Goal: Task Accomplishment & Management: Use online tool/utility

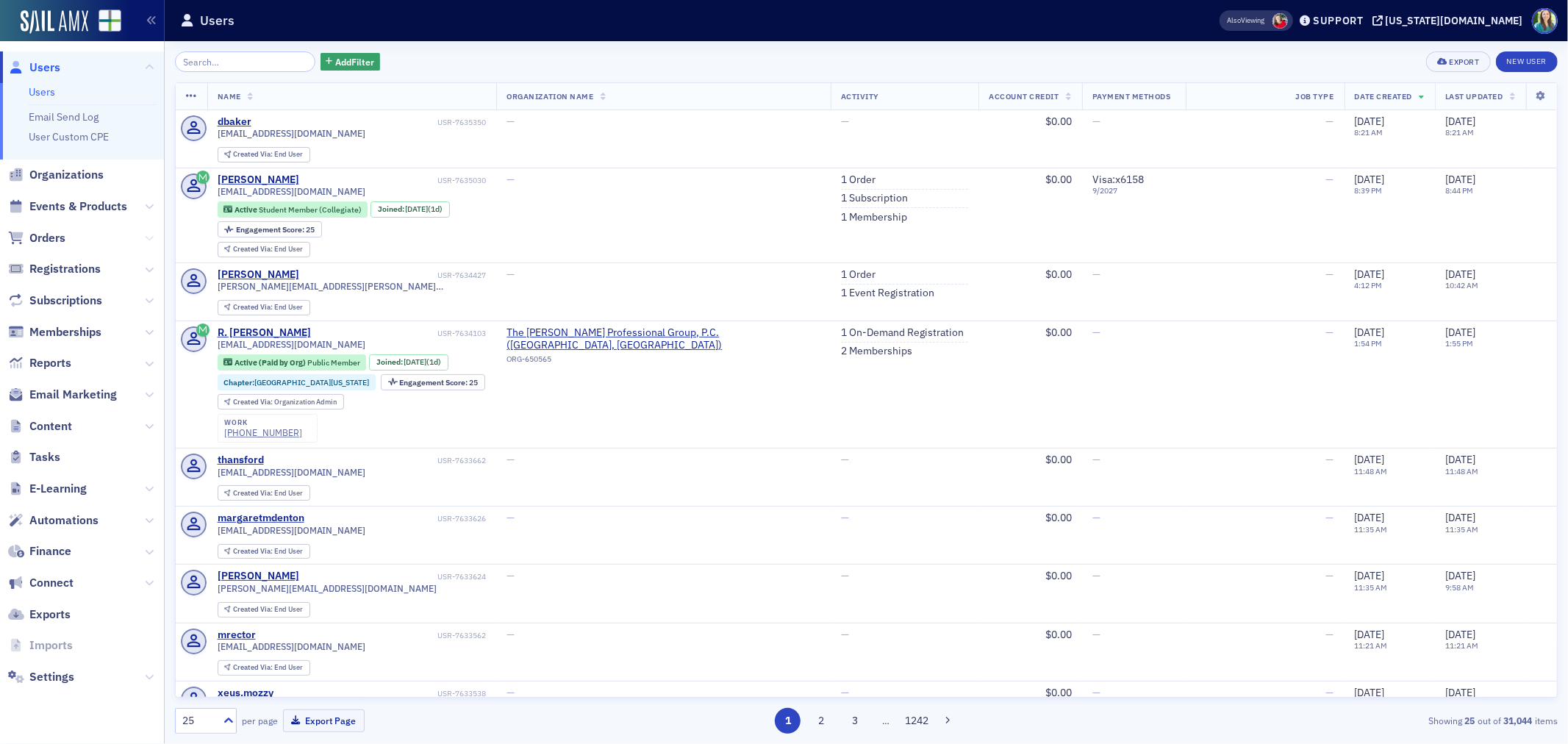
click at [147, 239] on icon at bounding box center [149, 238] width 9 height 9
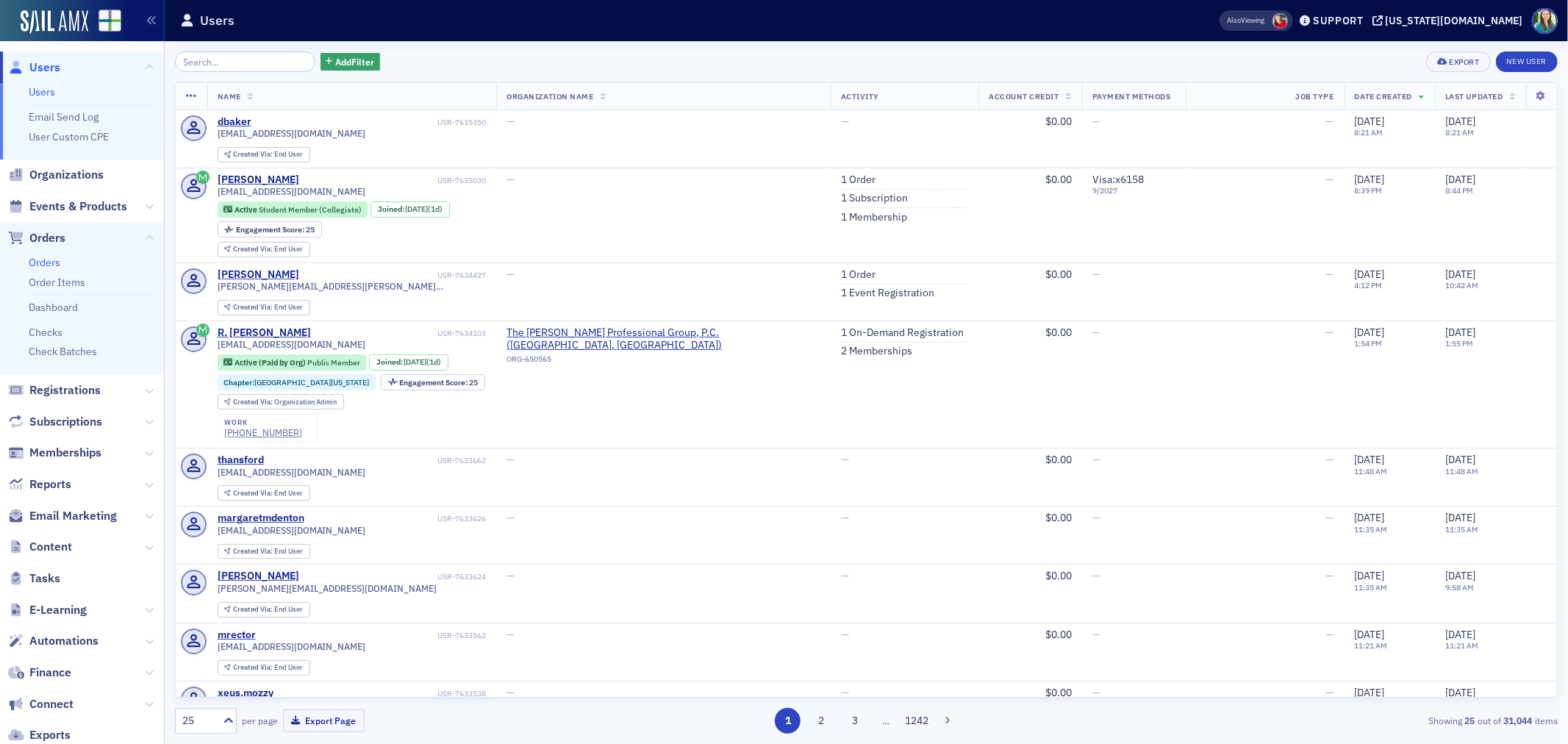
click at [47, 261] on link "Orders" at bounding box center [44, 262] width 31 height 13
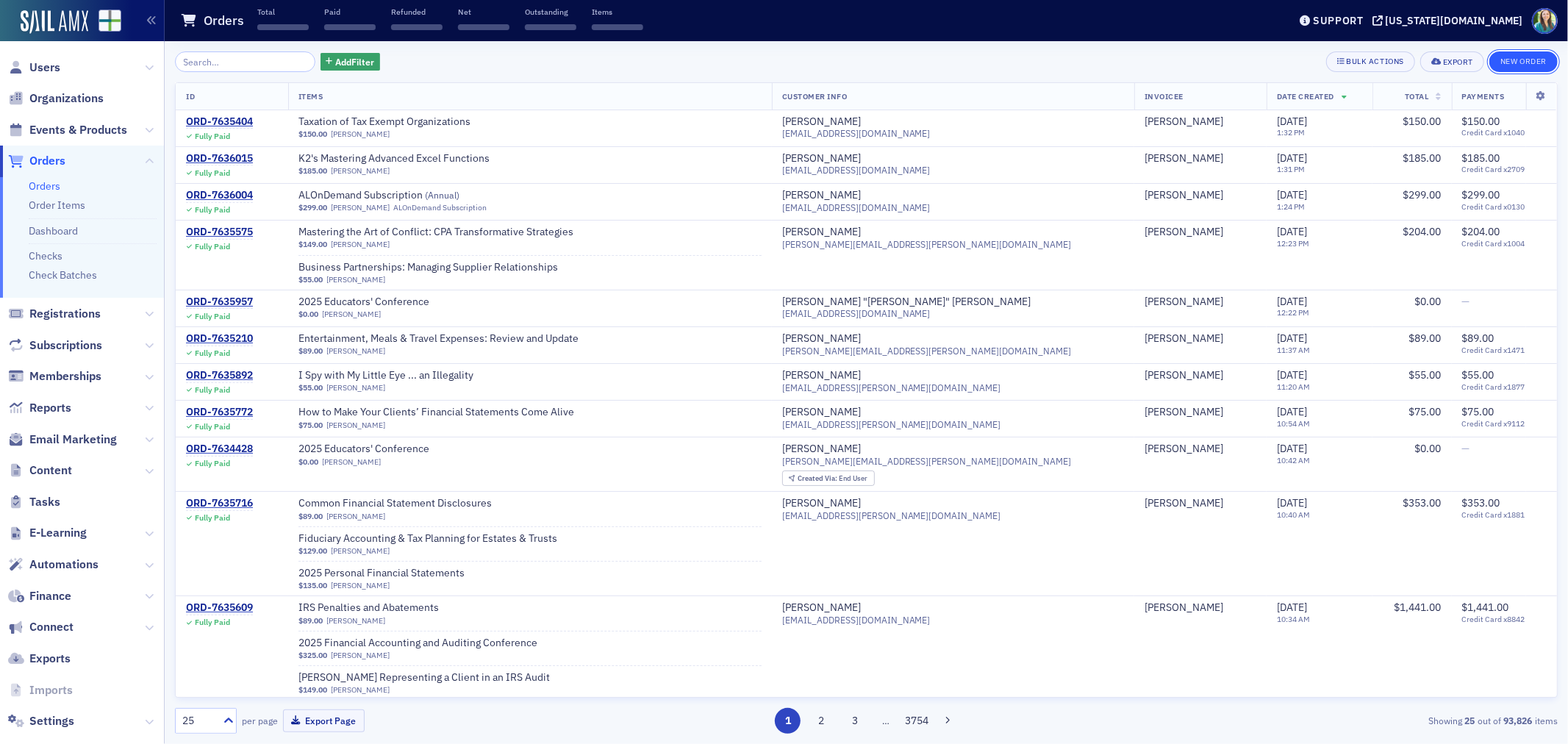
click at [1522, 56] on button "New Order" at bounding box center [1524, 61] width 69 height 21
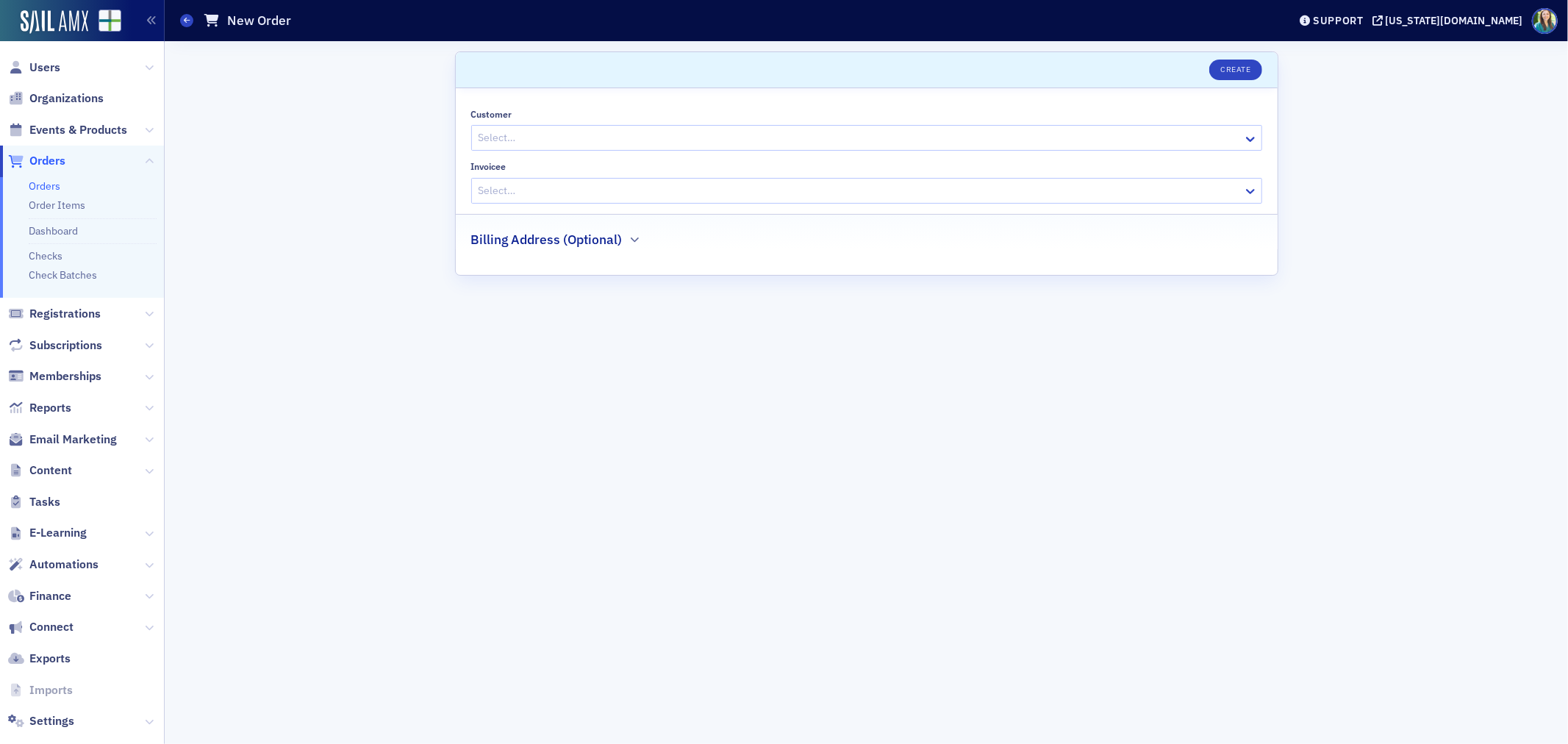
click at [543, 129] on div at bounding box center [859, 137] width 764 height 19
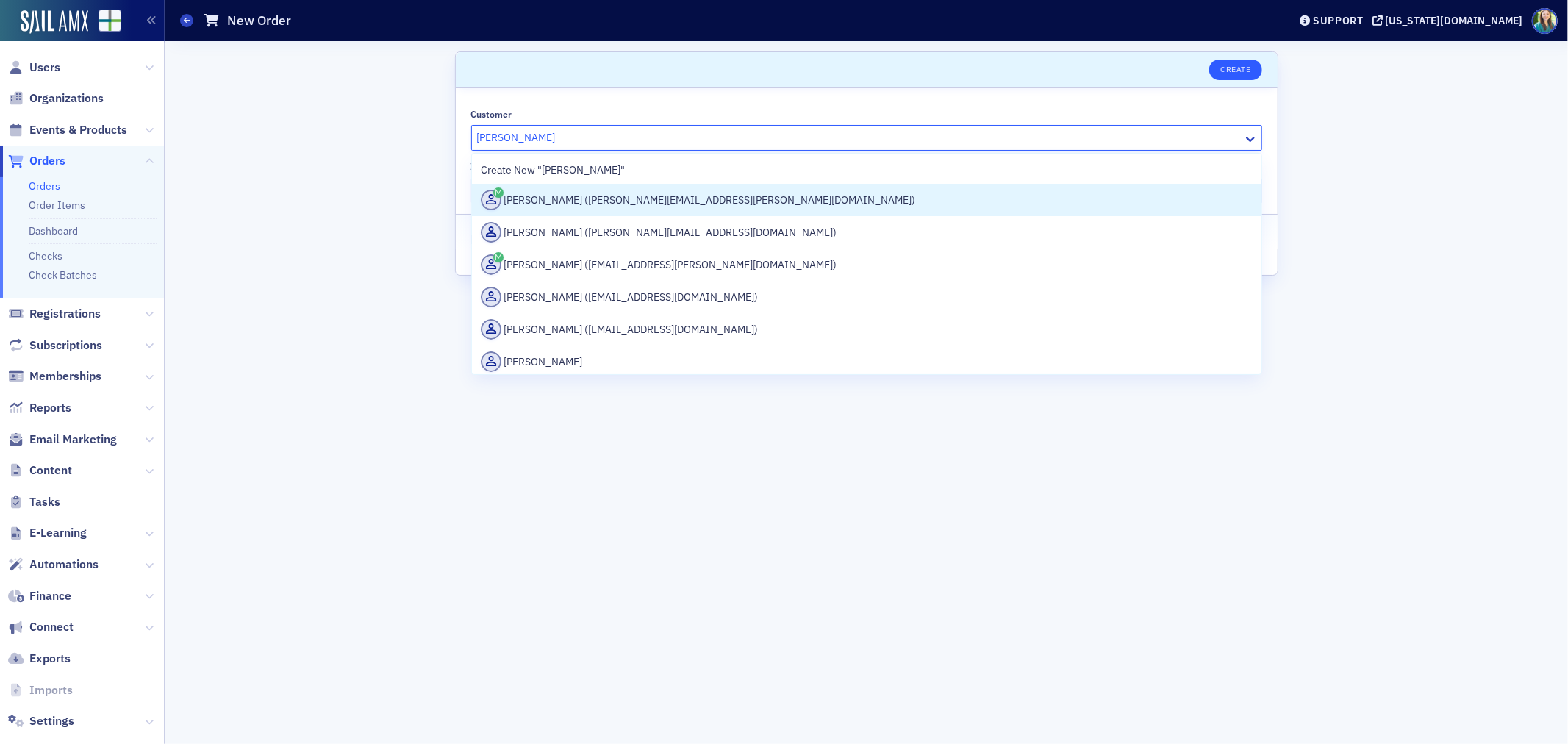
type input "Jessica Ammons"
click at [1247, 72] on button "Create" at bounding box center [1234, 70] width 52 height 21
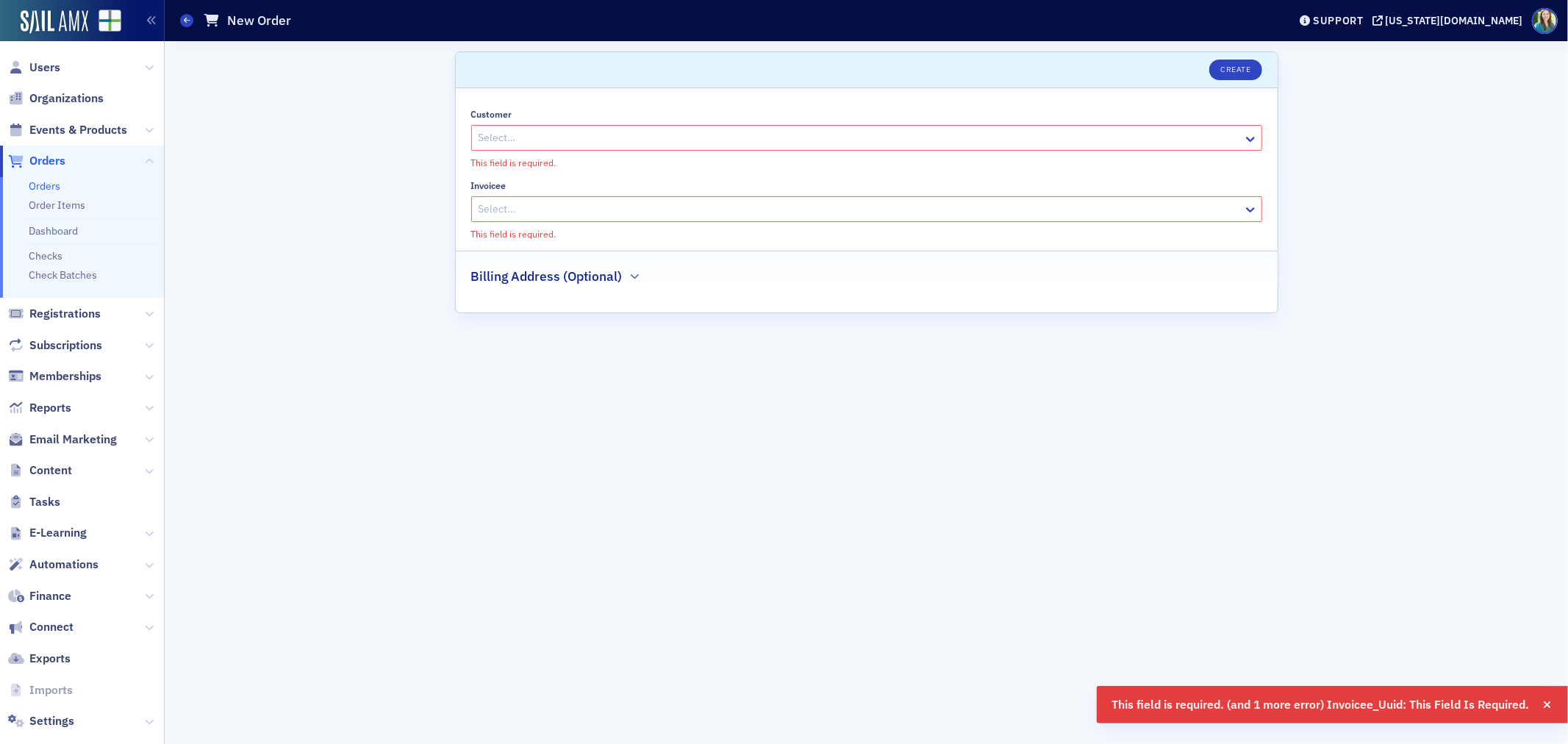
click at [678, 127] on div "Select…" at bounding box center [866, 137] width 791 height 26
click at [1250, 63] on button "Create" at bounding box center [1234, 70] width 52 height 21
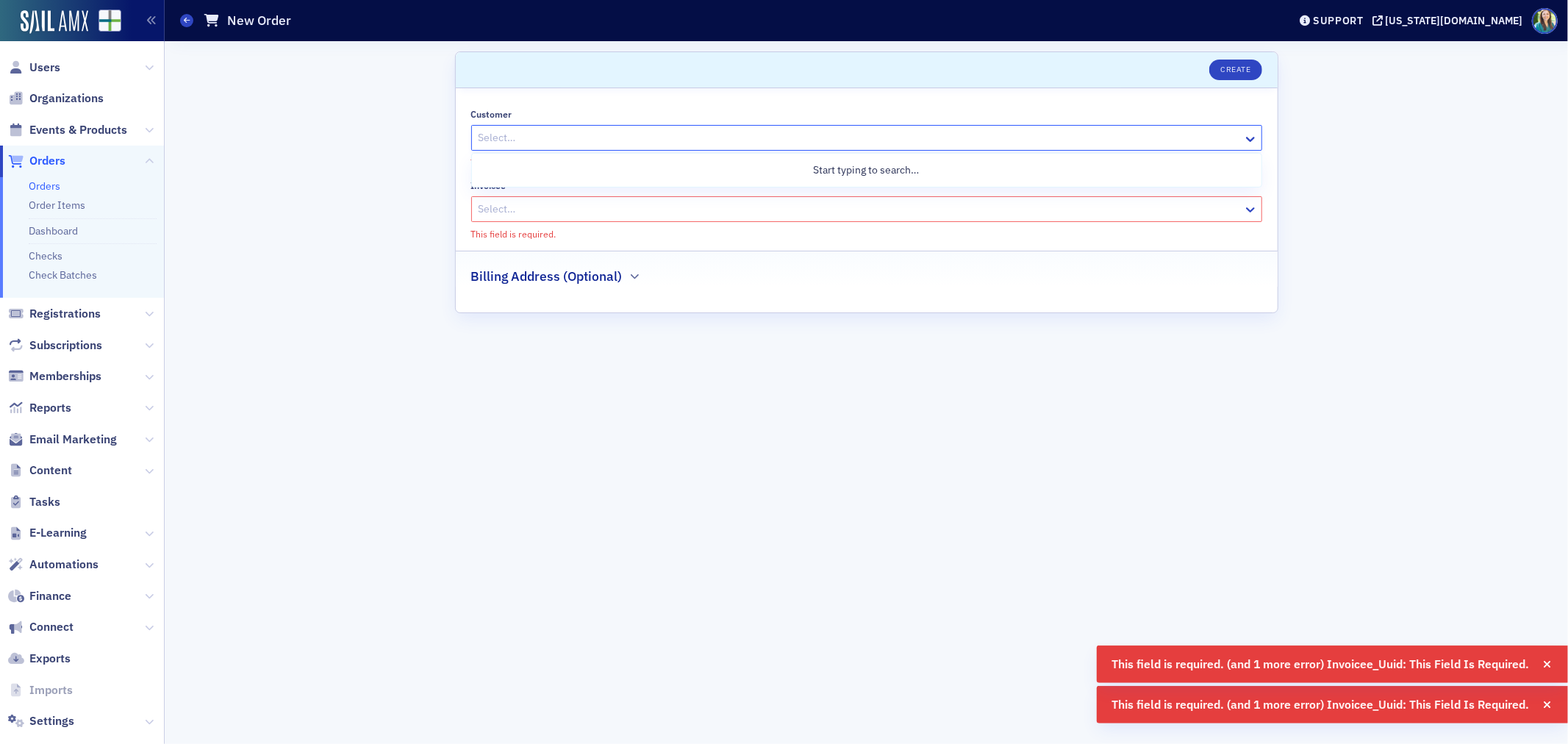
click at [526, 142] on div at bounding box center [859, 137] width 764 height 19
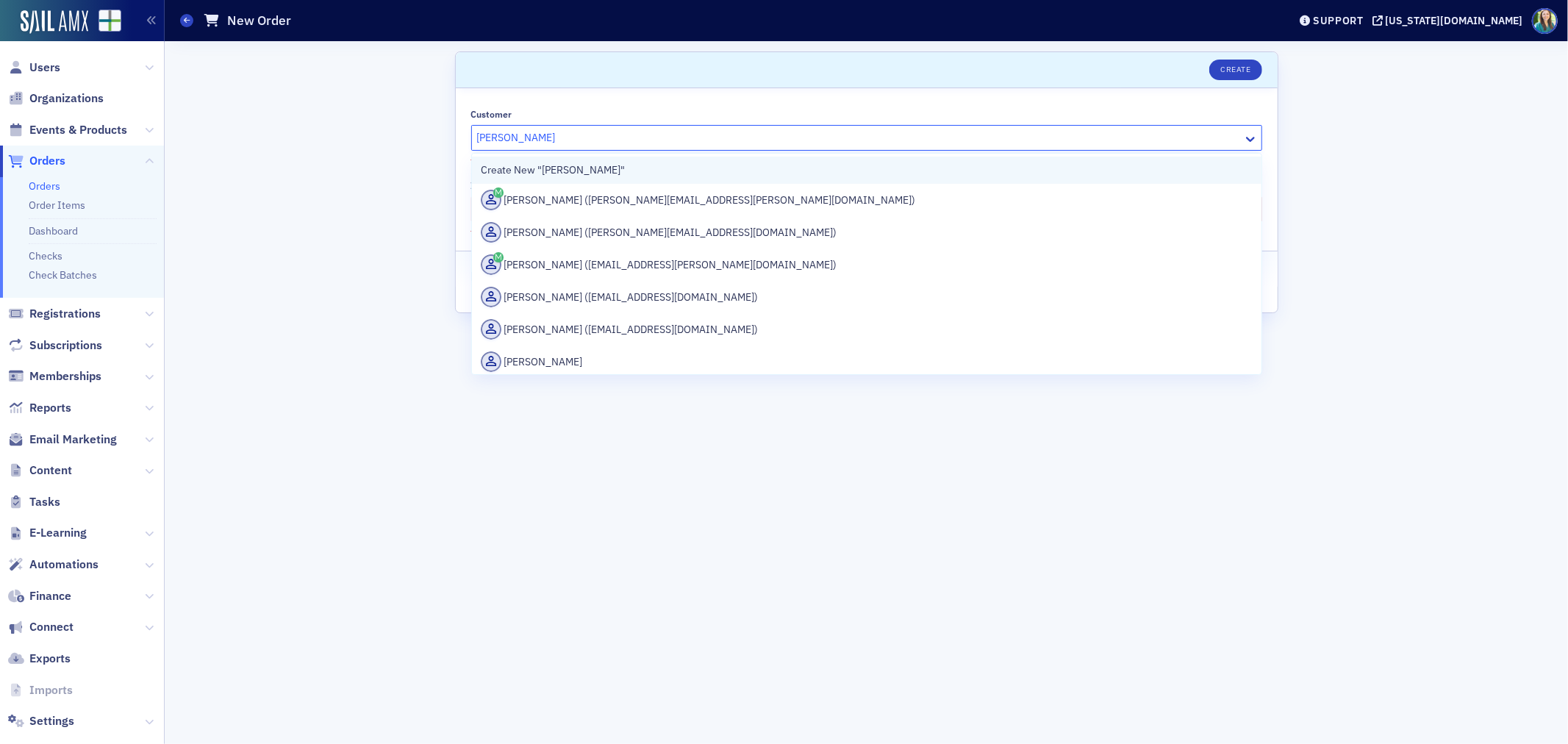
click at [573, 168] on div "Create New "Jessica Ammons"" at bounding box center [866, 171] width 772 height 16
type input "Jessica Ammons"
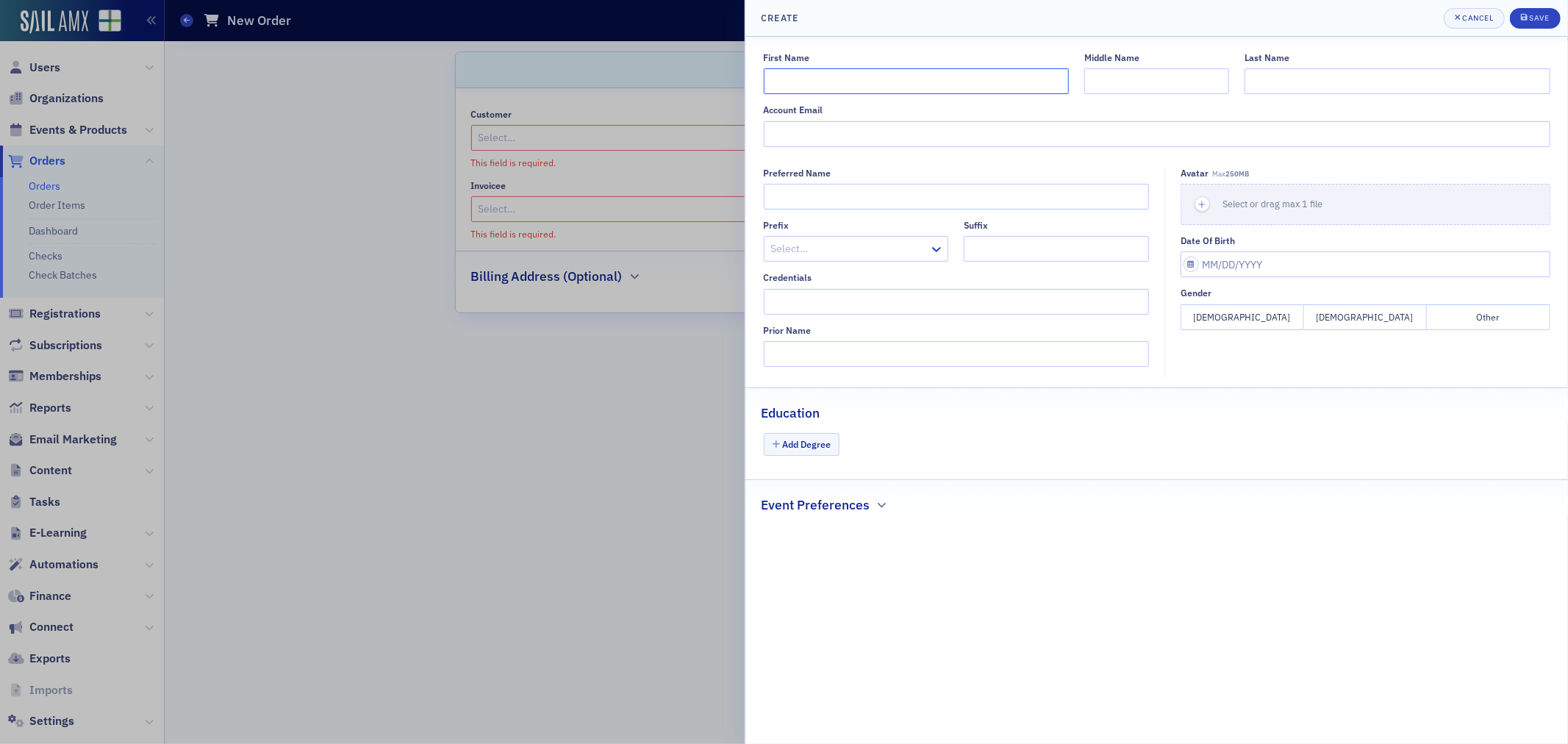
click at [864, 82] on input "First Name" at bounding box center [915, 81] width 305 height 26
type input "Jessica"
click at [1266, 79] on input "Last Name" at bounding box center [1396, 81] width 305 height 26
type input "Ammons"
click at [988, 128] on input "Account Email" at bounding box center [1157, 134] width 787 height 26
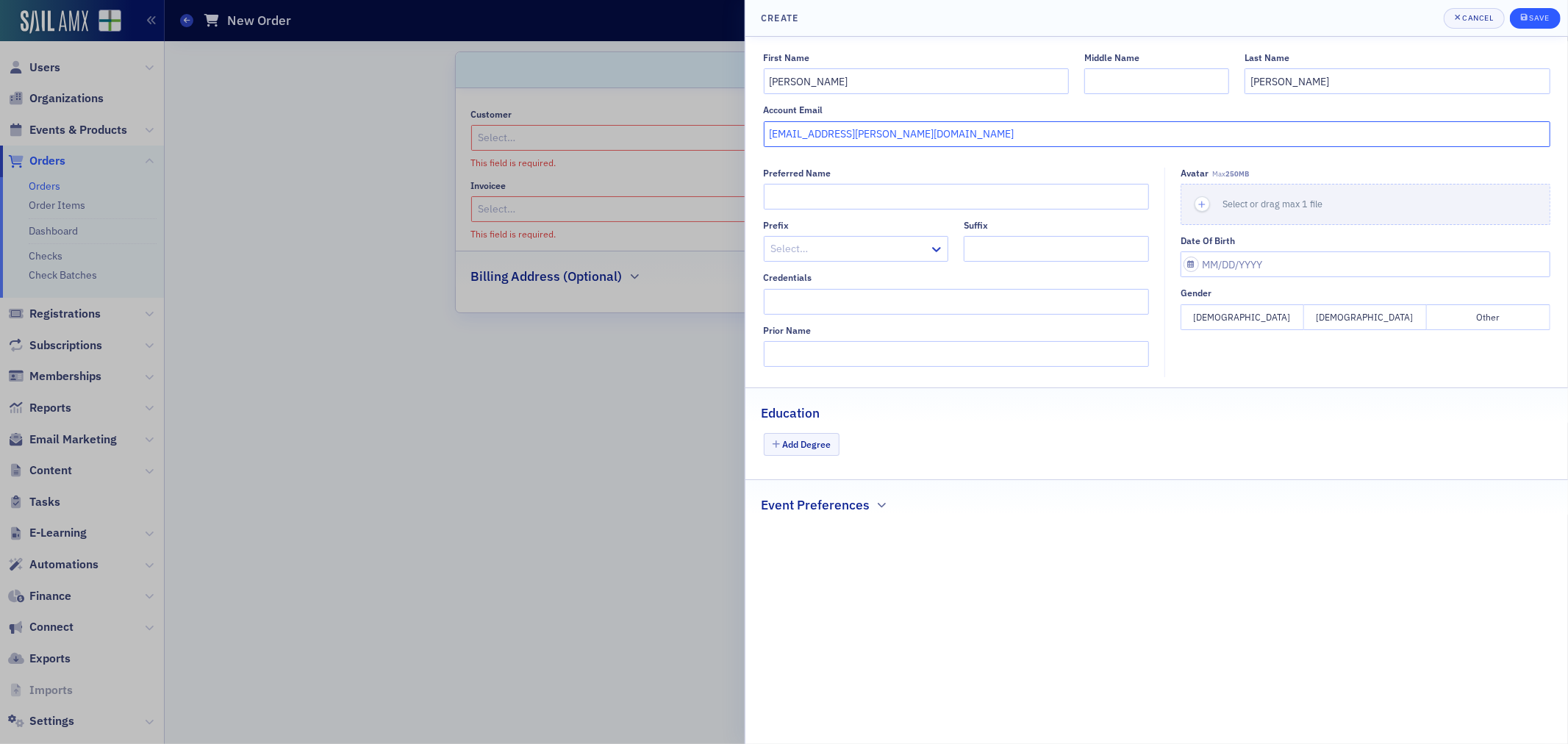
type input "jammons@smith-howard.com"
click at [1530, 25] on button "Save" at bounding box center [1536, 18] width 51 height 21
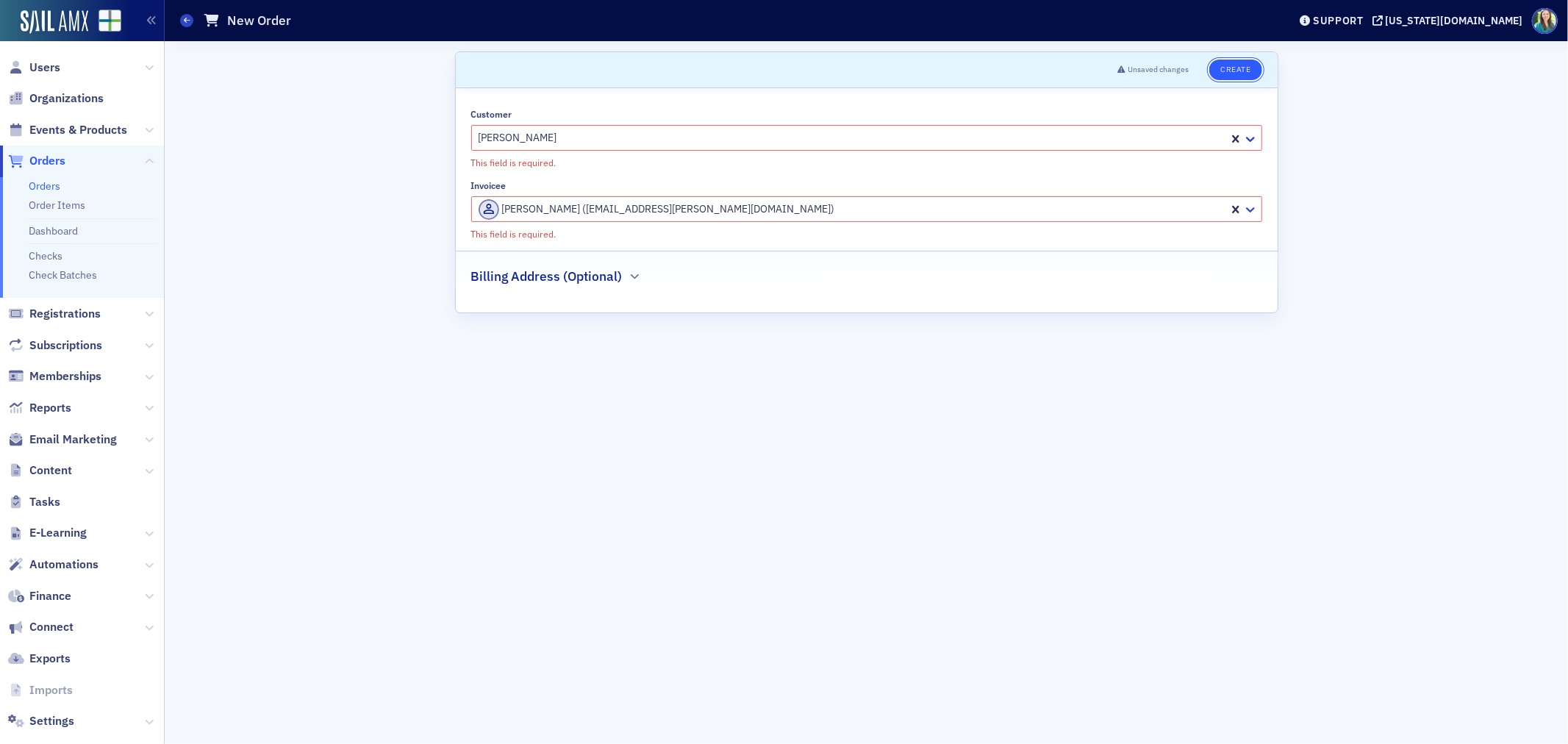
click at [1226, 65] on button "Create" at bounding box center [1234, 70] width 52 height 21
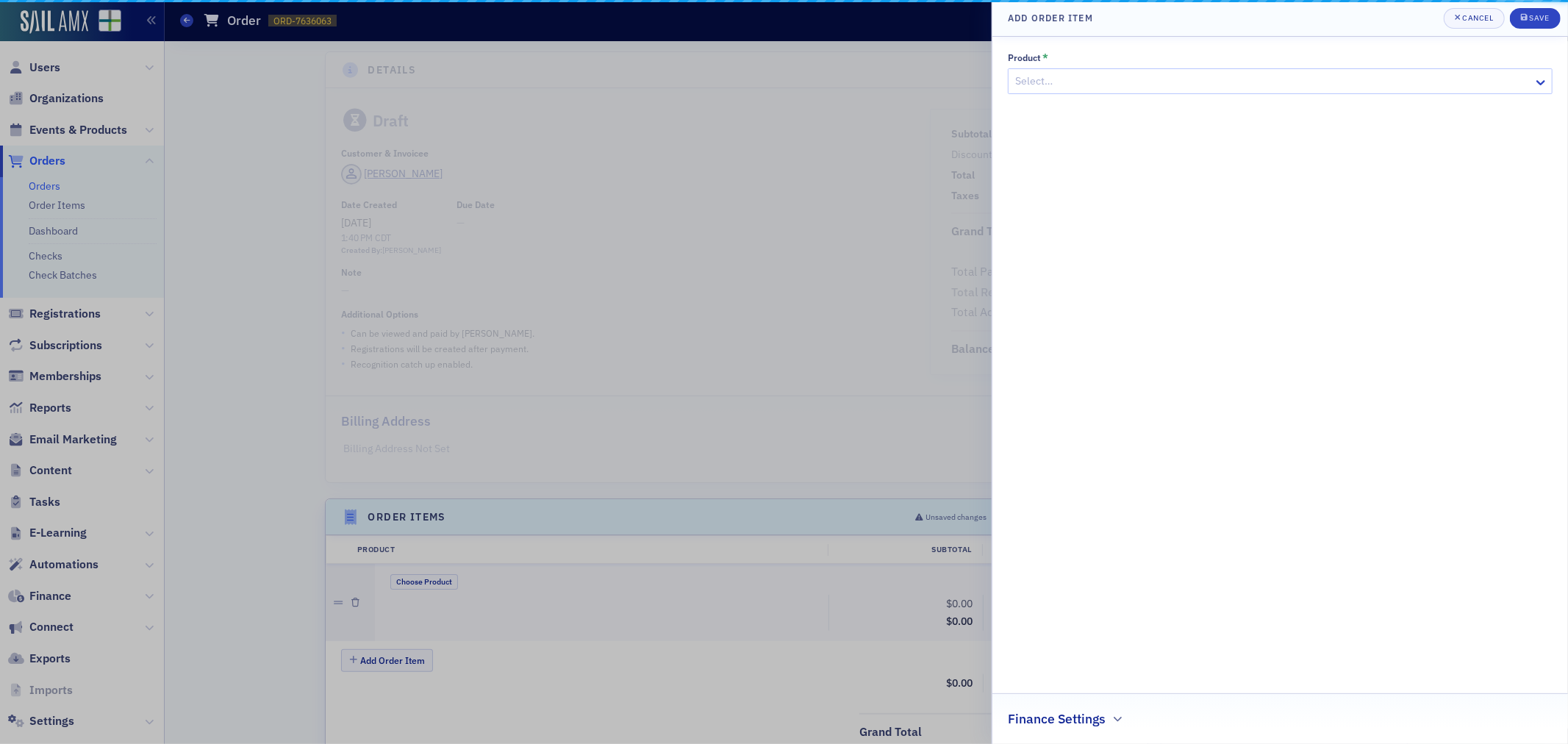
scroll to position [236, 0]
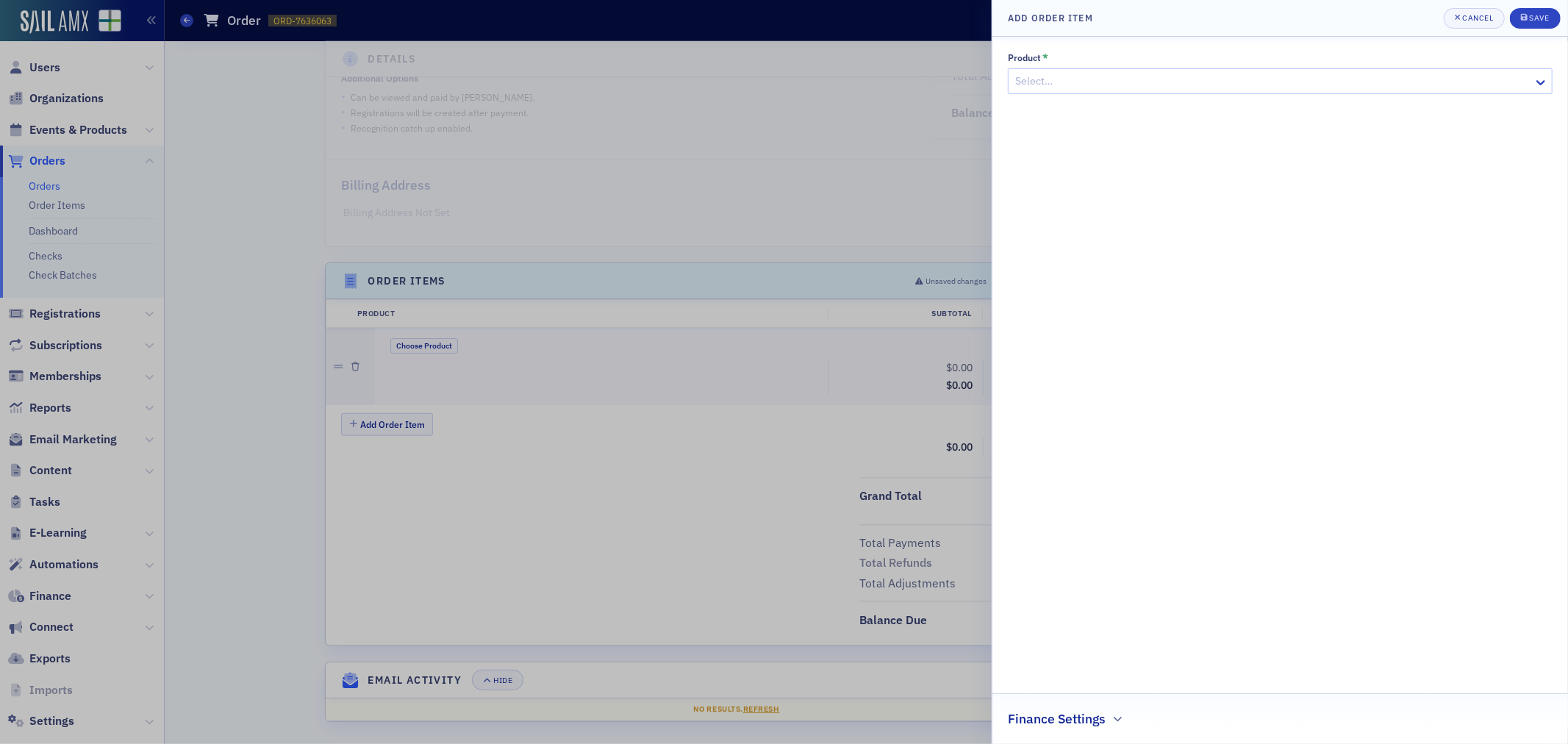
click at [1178, 72] on div at bounding box center [1273, 80] width 518 height 19
type input "Spons"
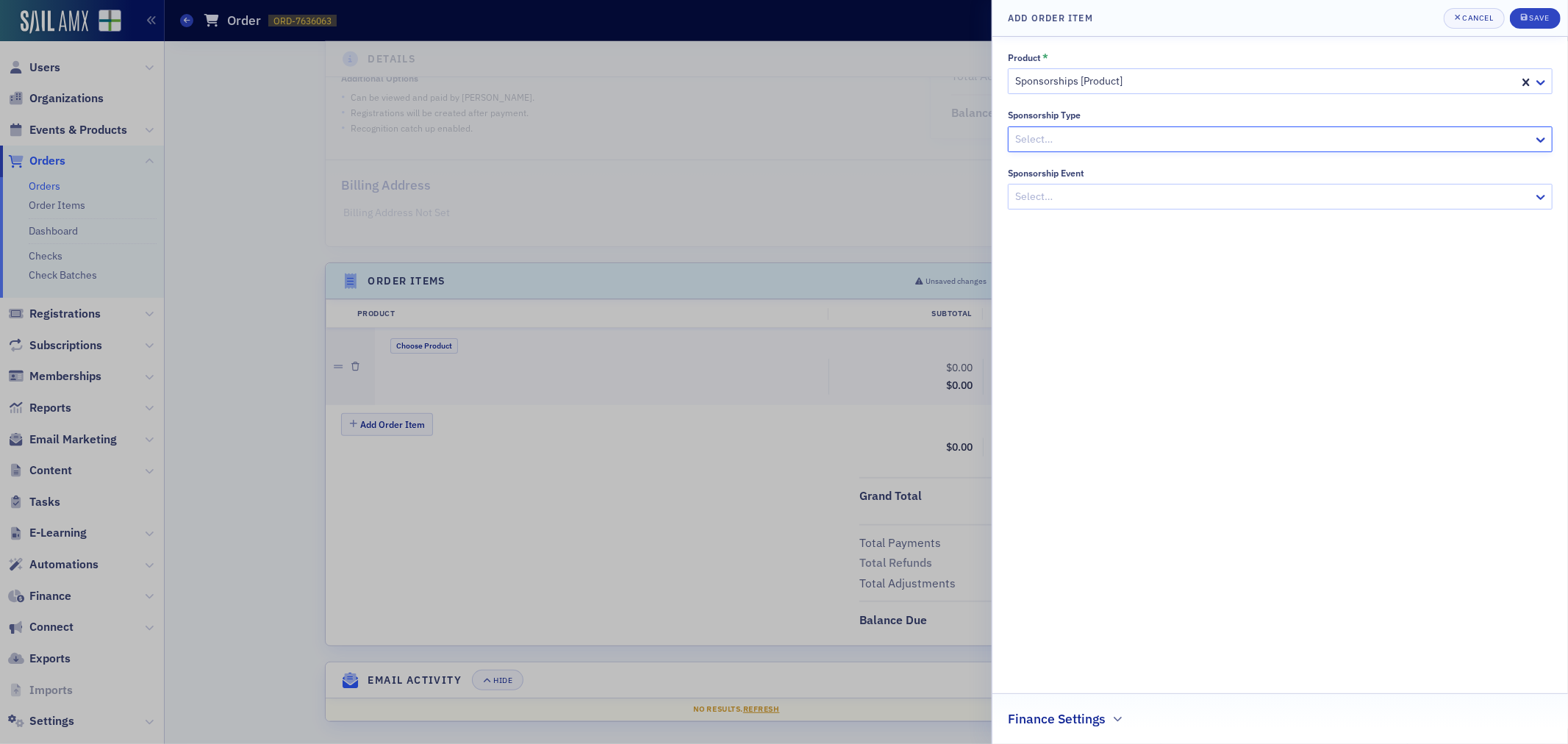
click at [1147, 139] on div at bounding box center [1273, 139] width 518 height 19
click at [1081, 196] on div at bounding box center [1273, 196] width 518 height 19
click at [1081, 142] on div at bounding box center [1265, 139] width 503 height 19
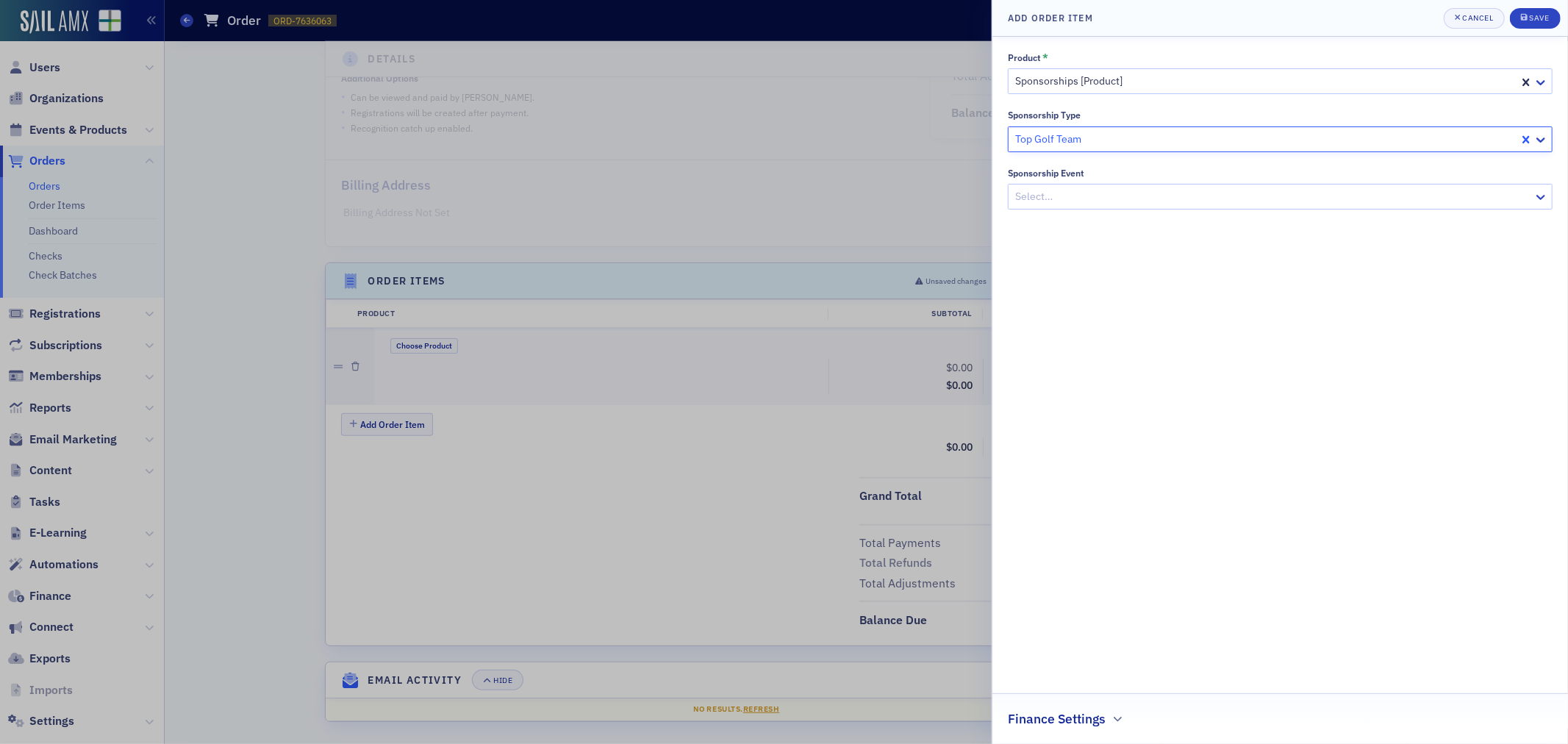
click at [1150, 101] on div "Product * Sponsorships [Product] Sponsorship Type 33 results available. Use Up …" at bounding box center [1280, 131] width 545 height 157
click at [1124, 192] on div at bounding box center [1273, 196] width 518 height 19
click at [1548, 13] on button "Save" at bounding box center [1536, 18] width 51 height 21
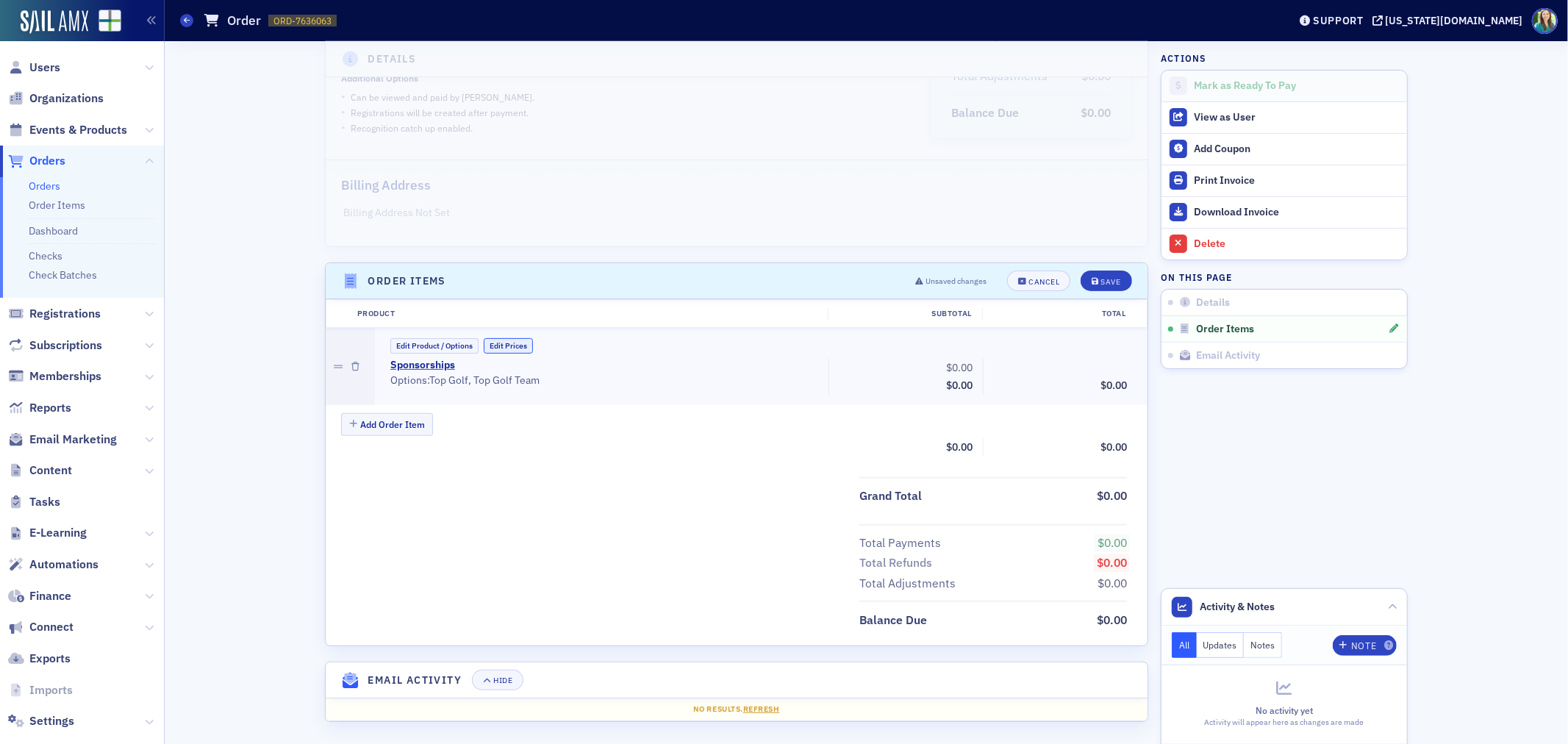
click at [503, 341] on button "Edit Prices" at bounding box center [508, 346] width 49 height 16
click at [946, 365] on input "0.00" at bounding box center [942, 367] width 72 height 21
type input "500.00"
click at [1111, 278] on div "Save" at bounding box center [1111, 282] width 20 height 8
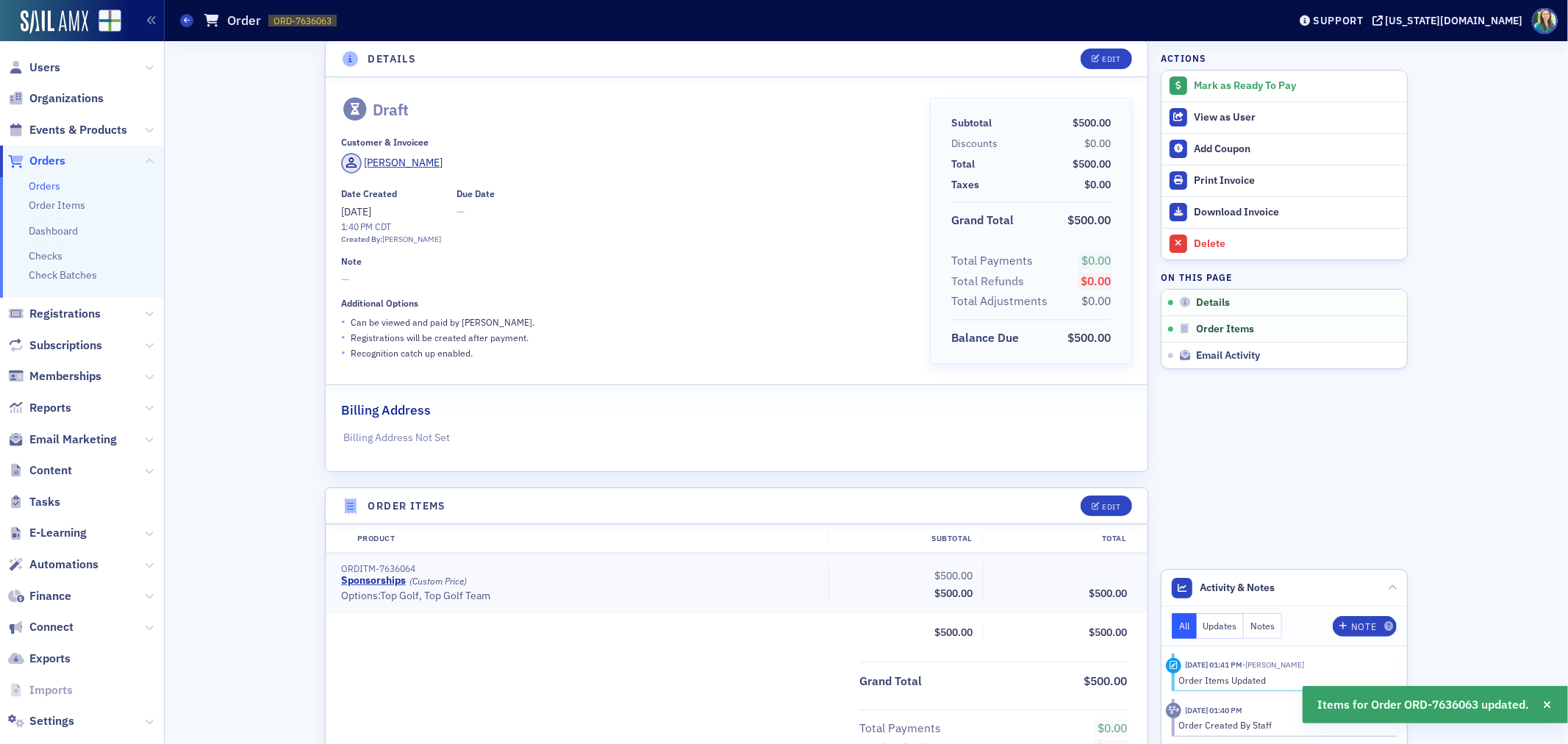
scroll to position [0, 0]
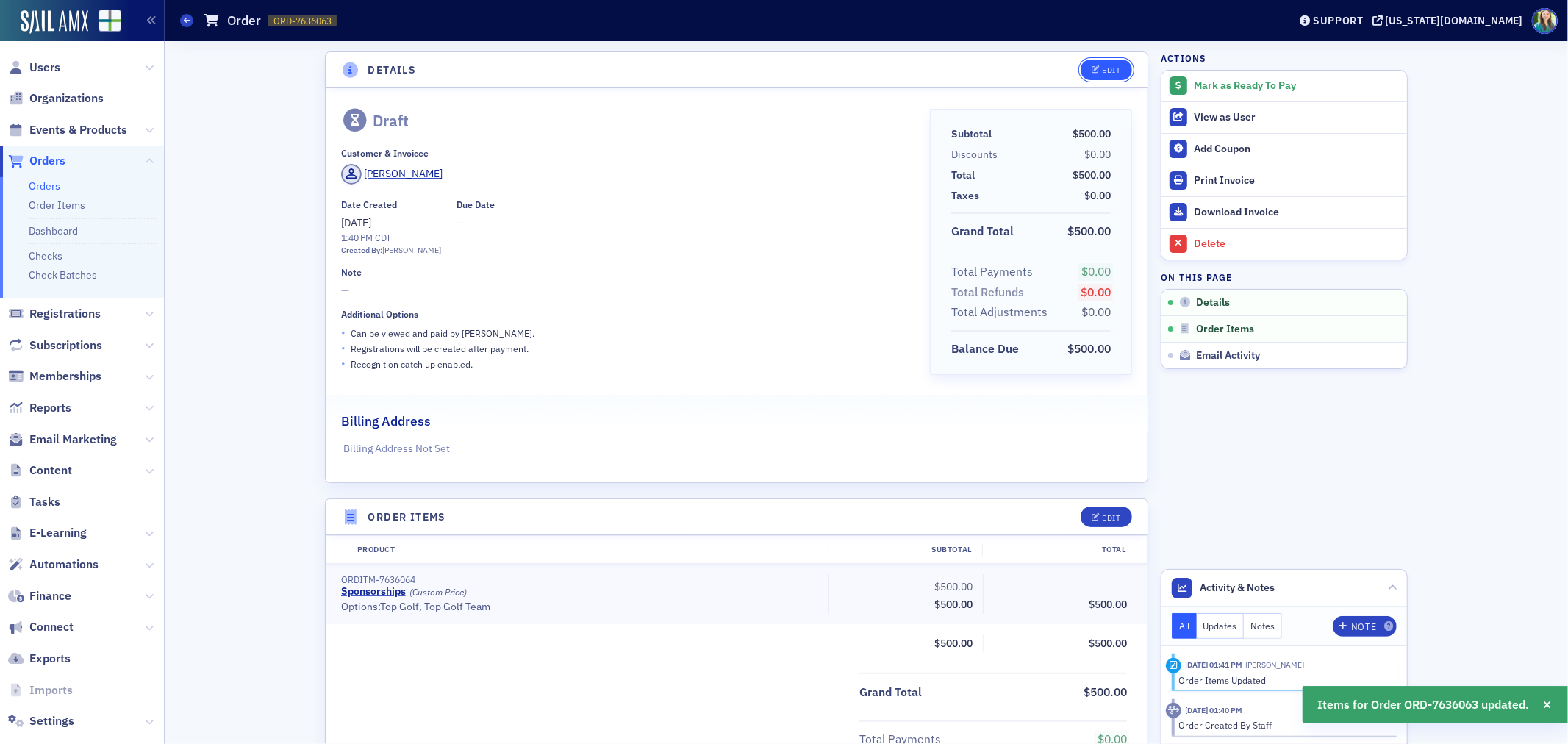
click at [1103, 66] on div "Edit" at bounding box center [1112, 70] width 19 height 8
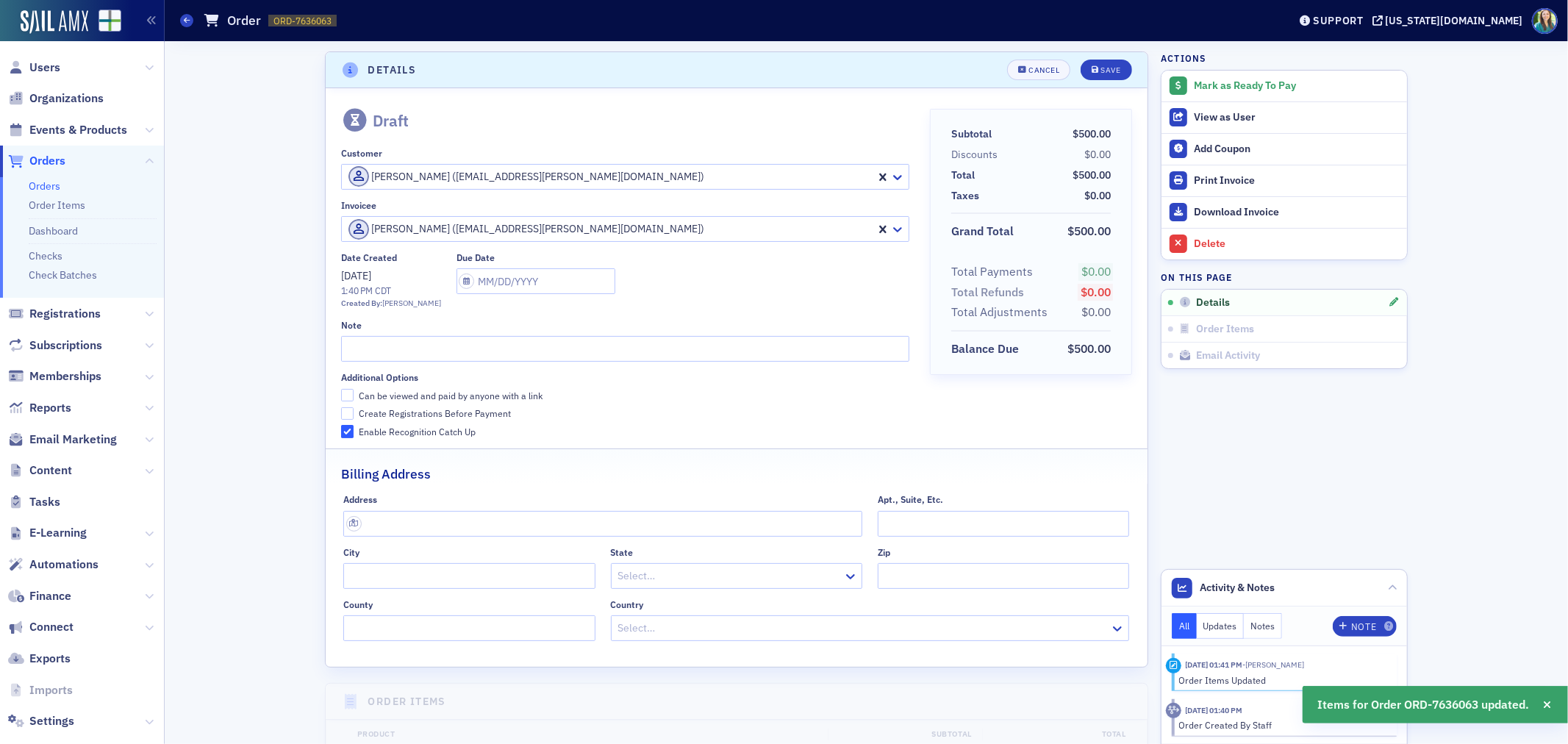
scroll to position [3, 0]
click at [361, 342] on input "text" at bounding box center [625, 345] width 568 height 26
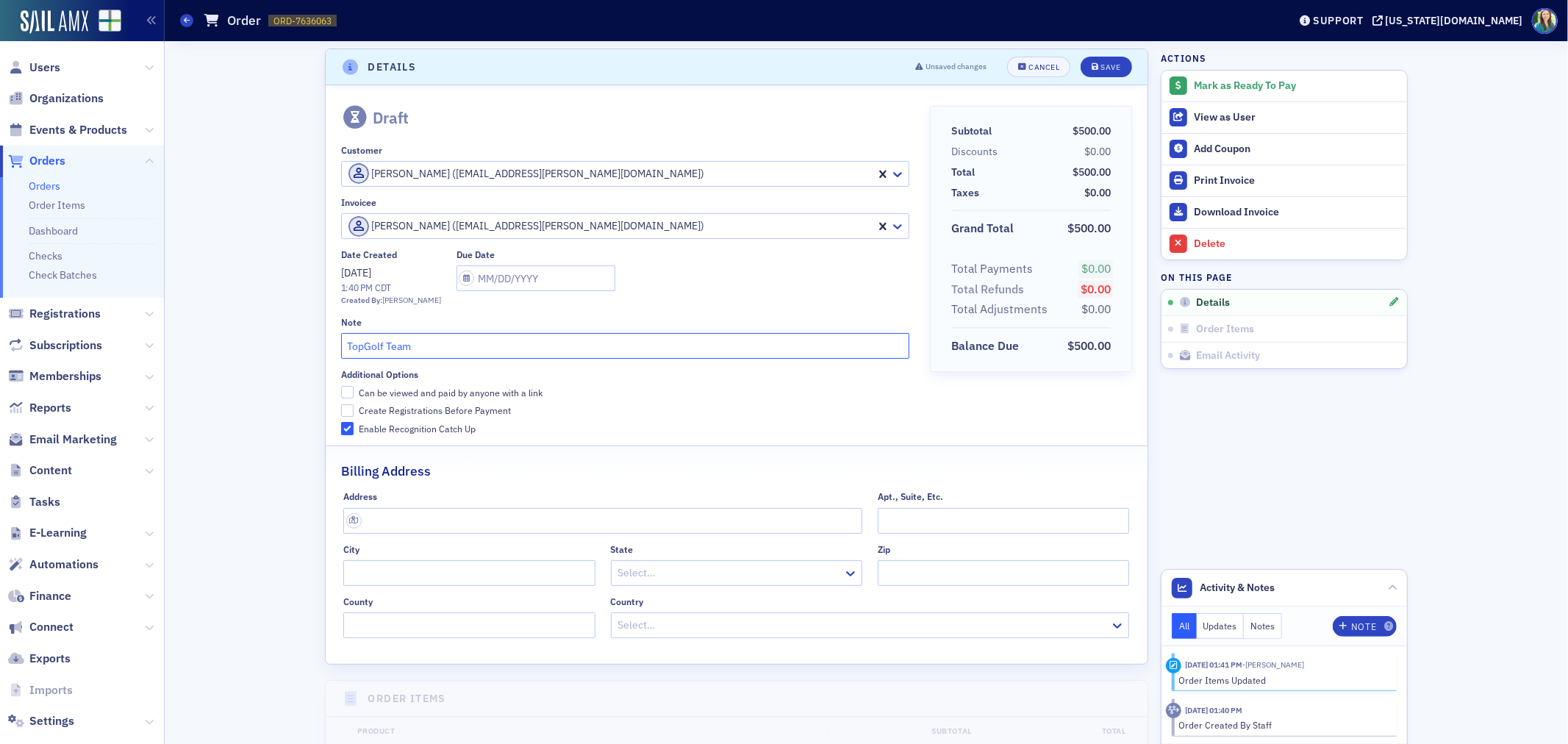
type input "TopGolf Team"
select select "8"
select select "2025"
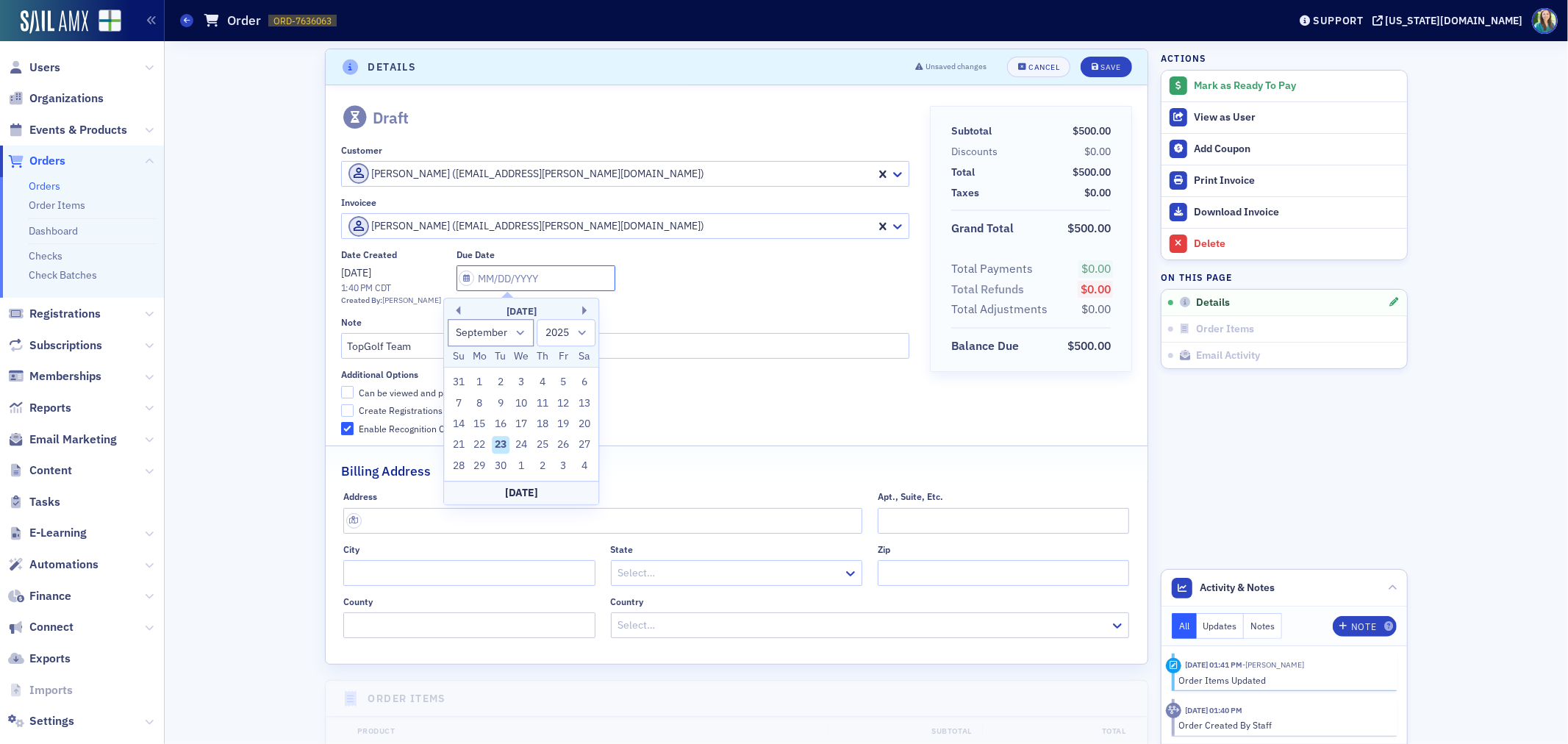
click at [456, 277] on input "text" at bounding box center [536, 278] width 159 height 26
click at [588, 309] on button "Next Month" at bounding box center [586, 310] width 9 height 9
click at [519, 421] on div "15" at bounding box center [522, 424] width 18 height 18
type input "10/15/2025"
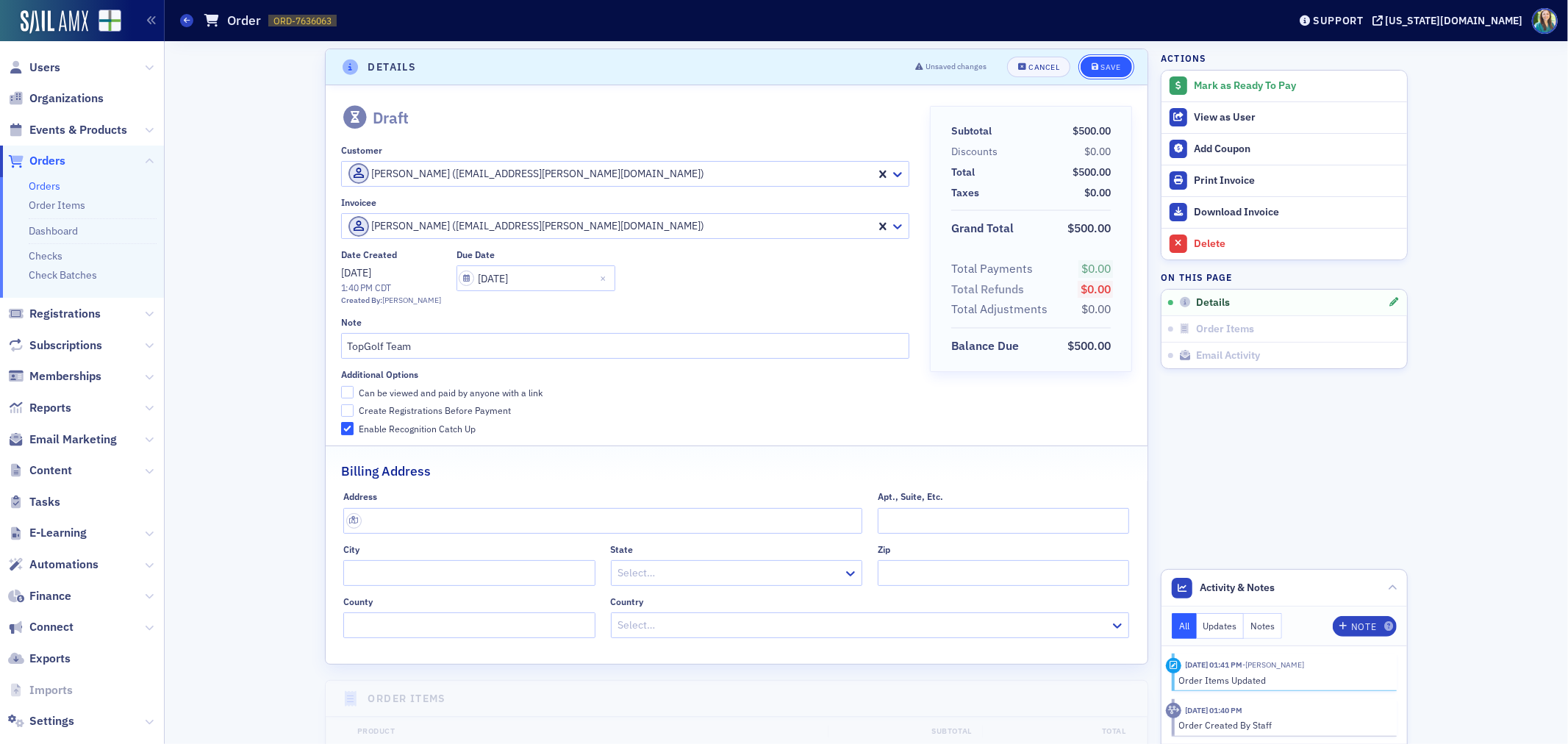
click at [1088, 61] on button "Save" at bounding box center [1106, 67] width 51 height 21
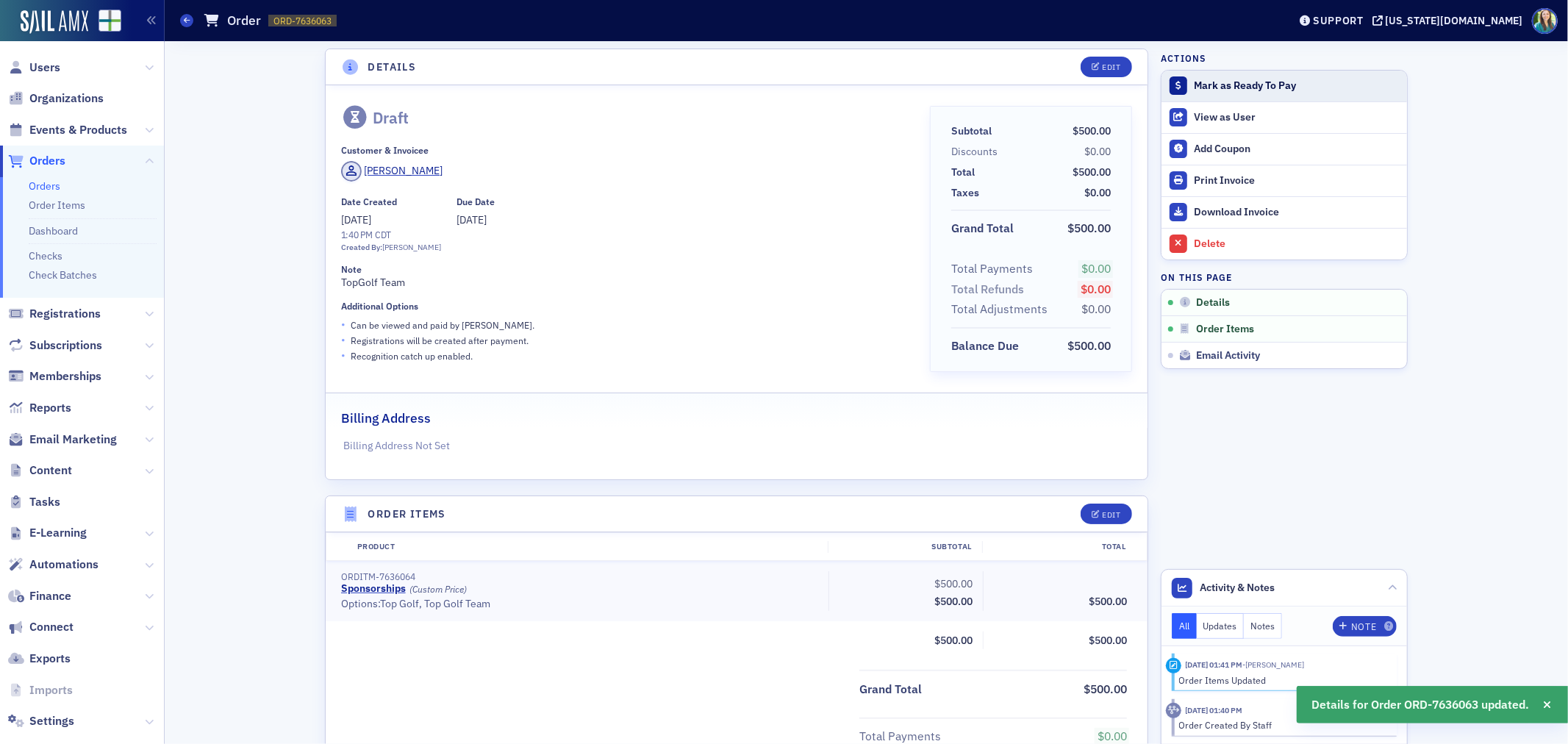
click at [1294, 86] on div "Mark as Ready To Pay" at bounding box center [1297, 85] width 206 height 13
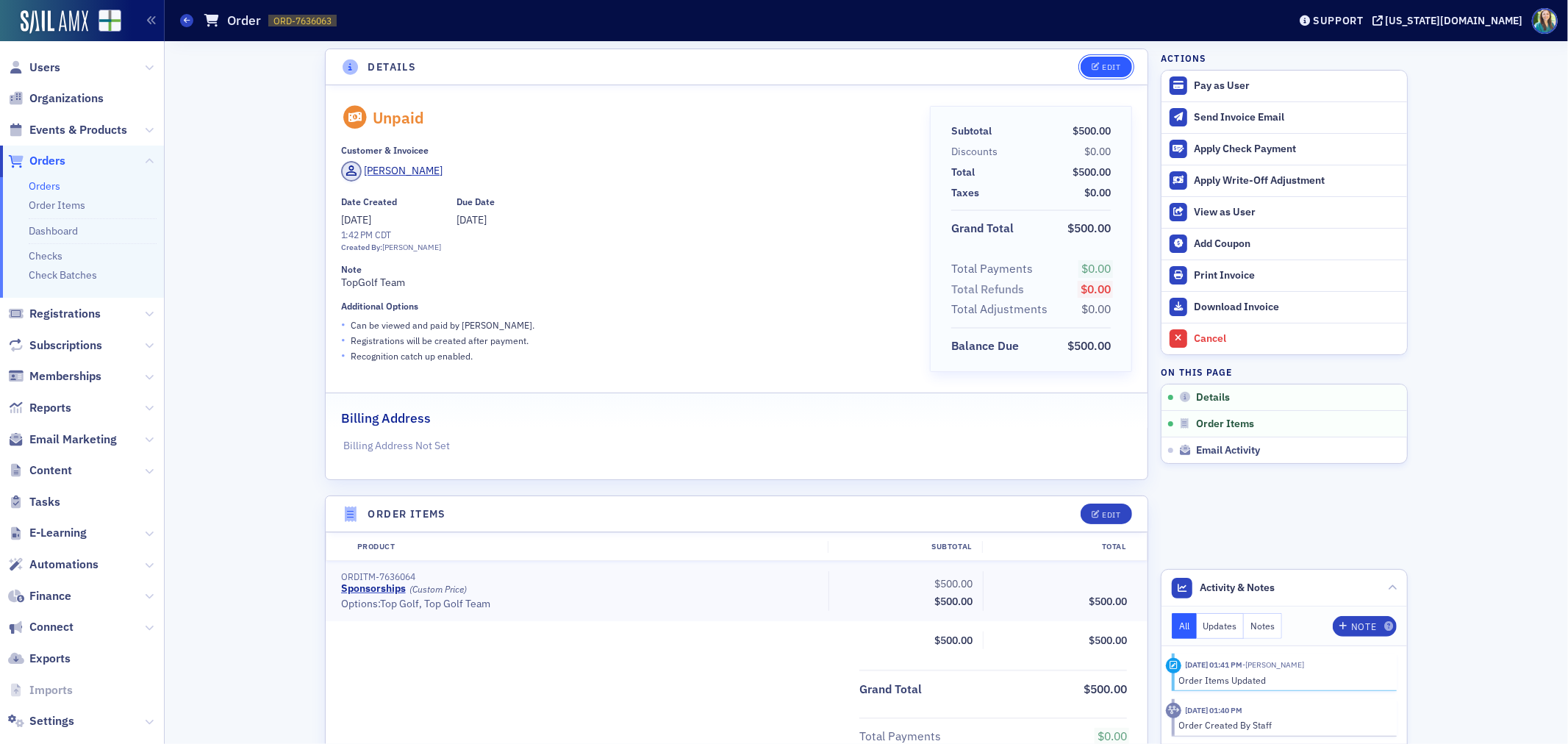
click at [1101, 57] on button "Edit" at bounding box center [1106, 67] width 51 height 21
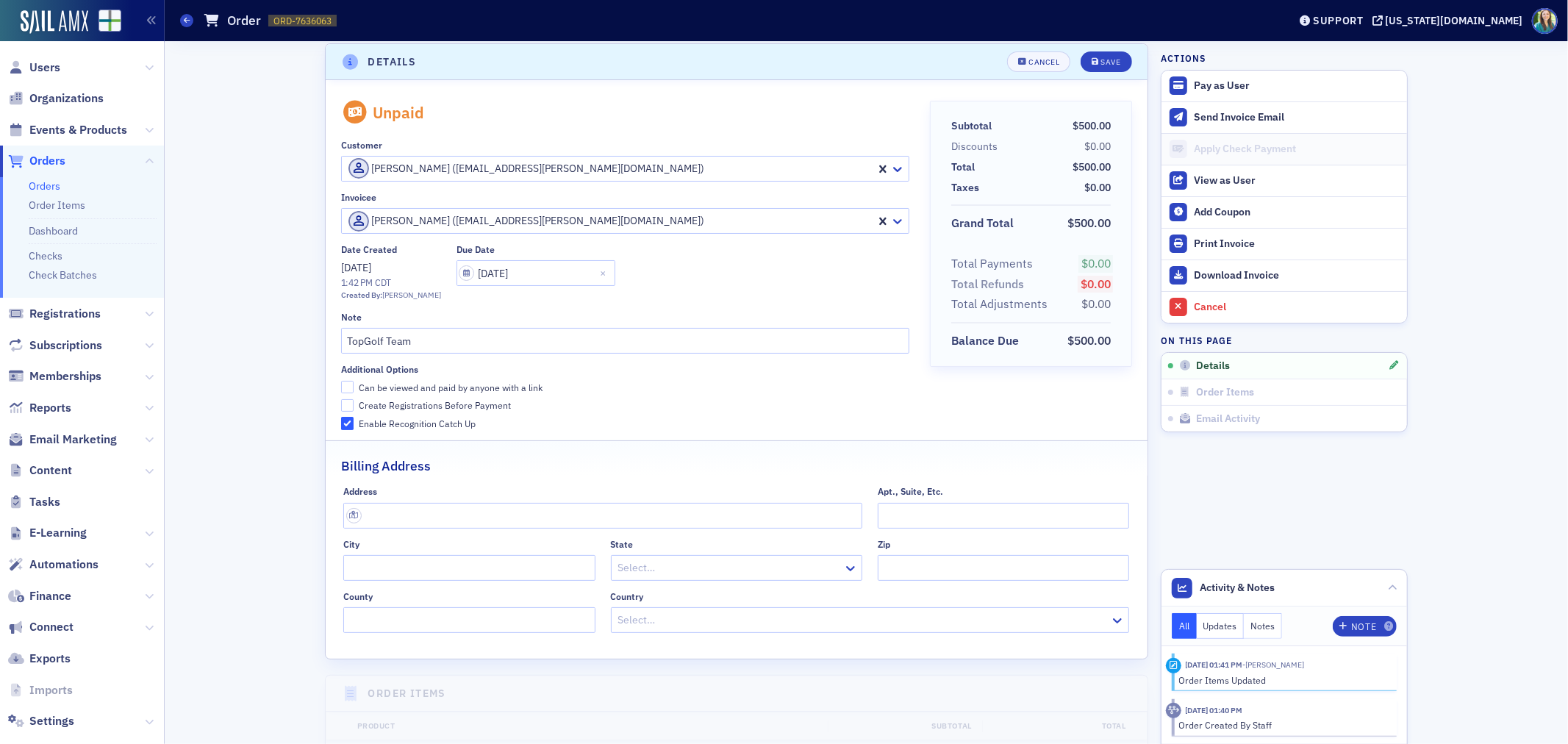
scroll to position [0, 0]
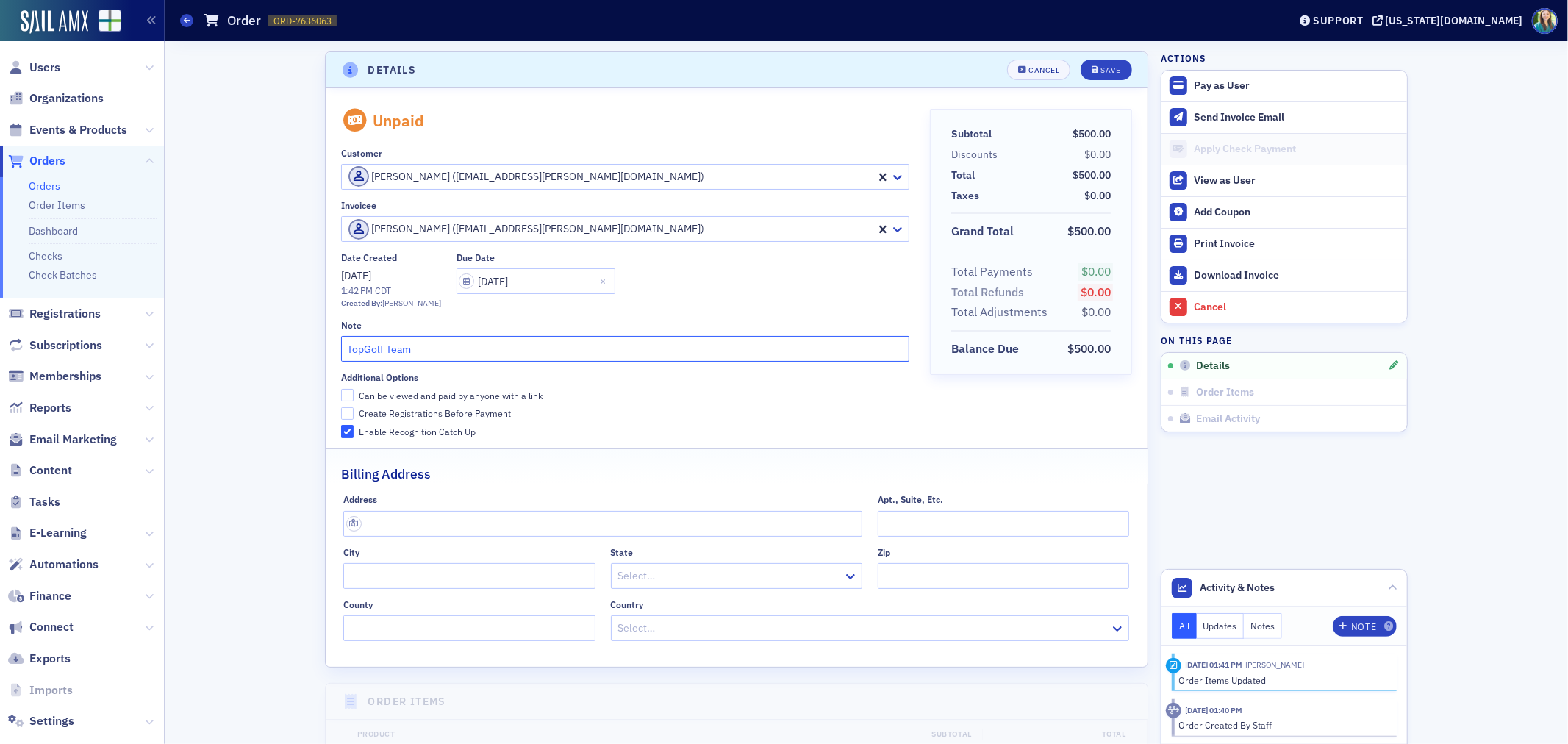
click at [453, 345] on input "TopGolf Team" at bounding box center [625, 348] width 568 height 26
type input "TopGolf Team - Nov. 5th"
click at [1106, 66] on div "Save" at bounding box center [1111, 70] width 20 height 8
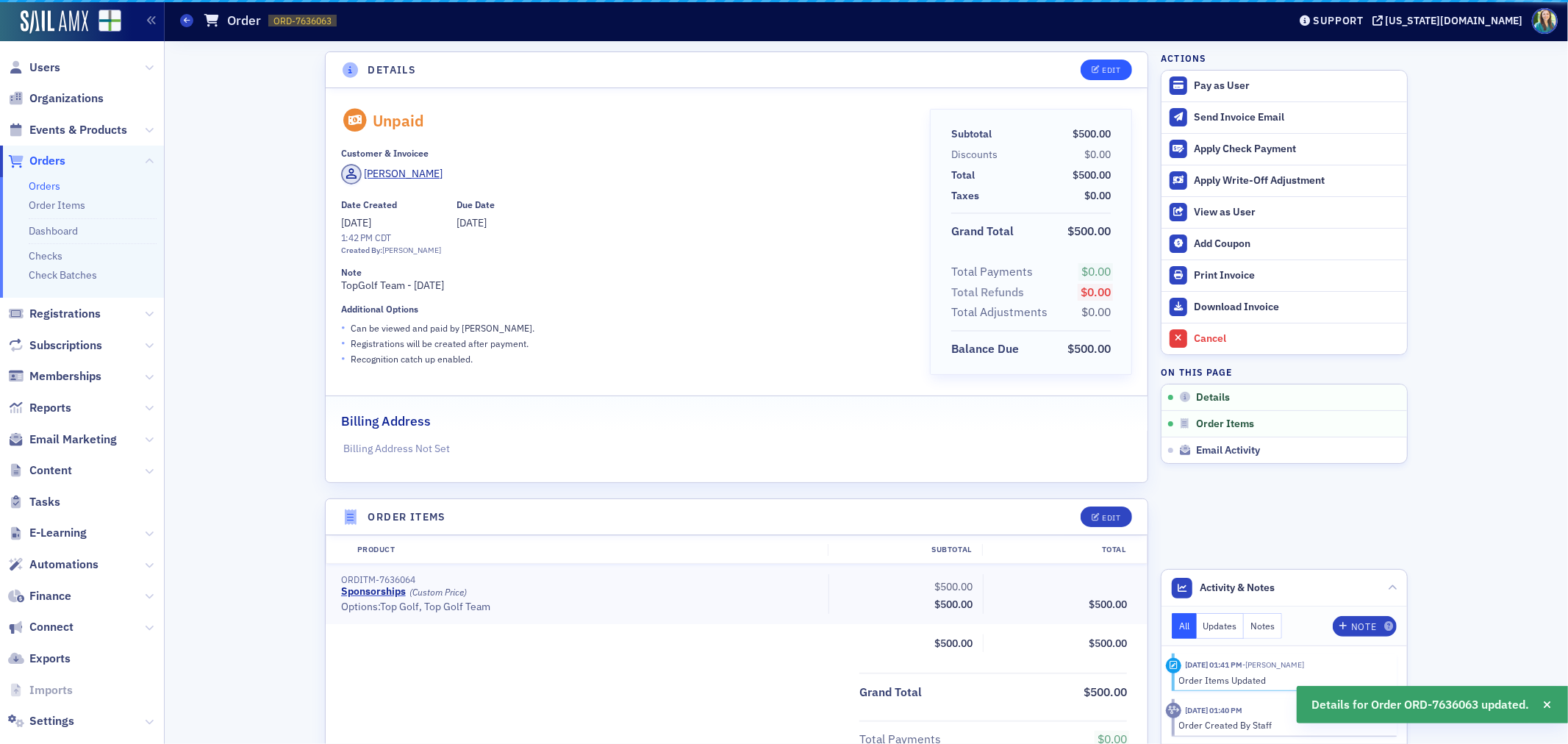
scroll to position [3, 0]
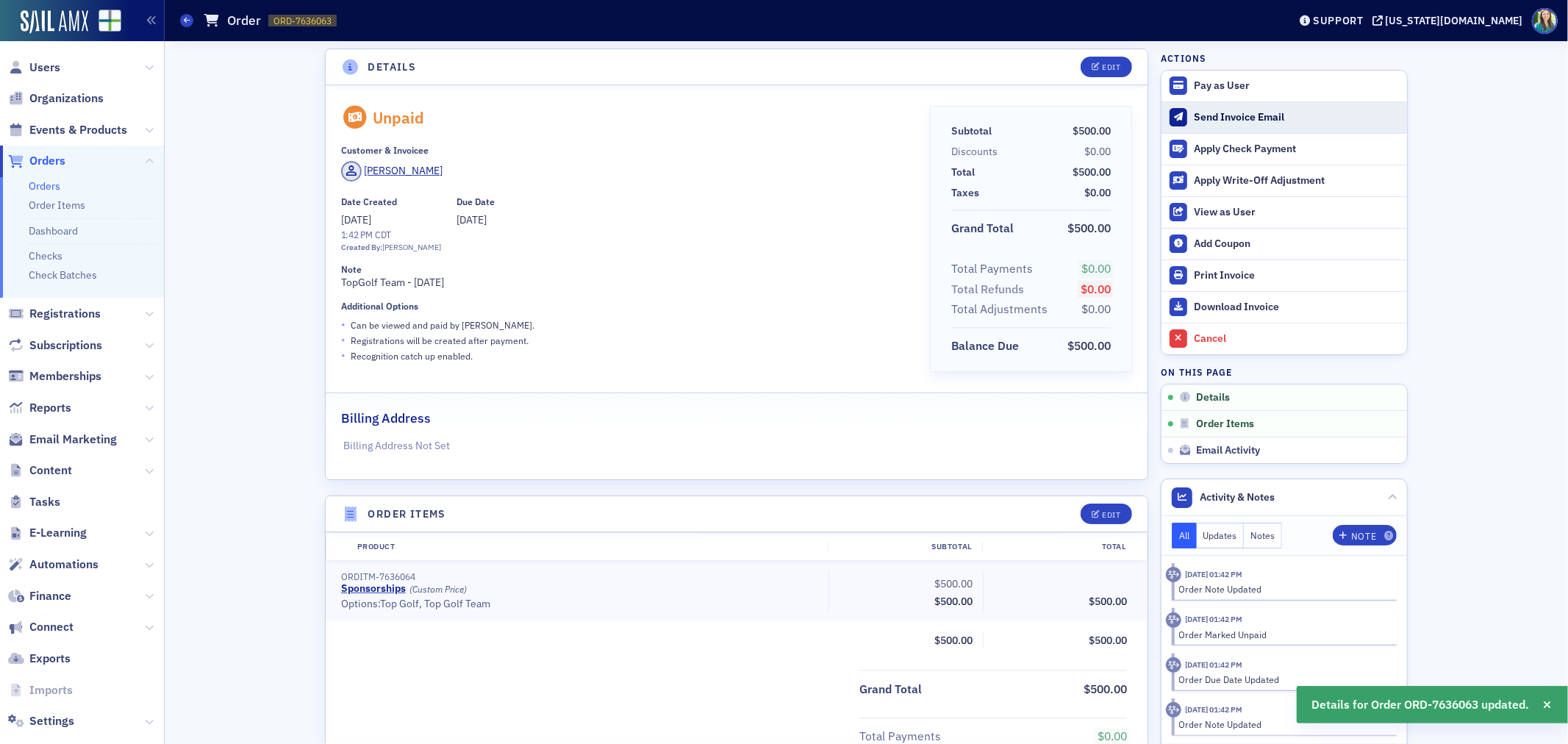
click at [1238, 119] on div "Send Invoice Email" at bounding box center [1297, 117] width 206 height 13
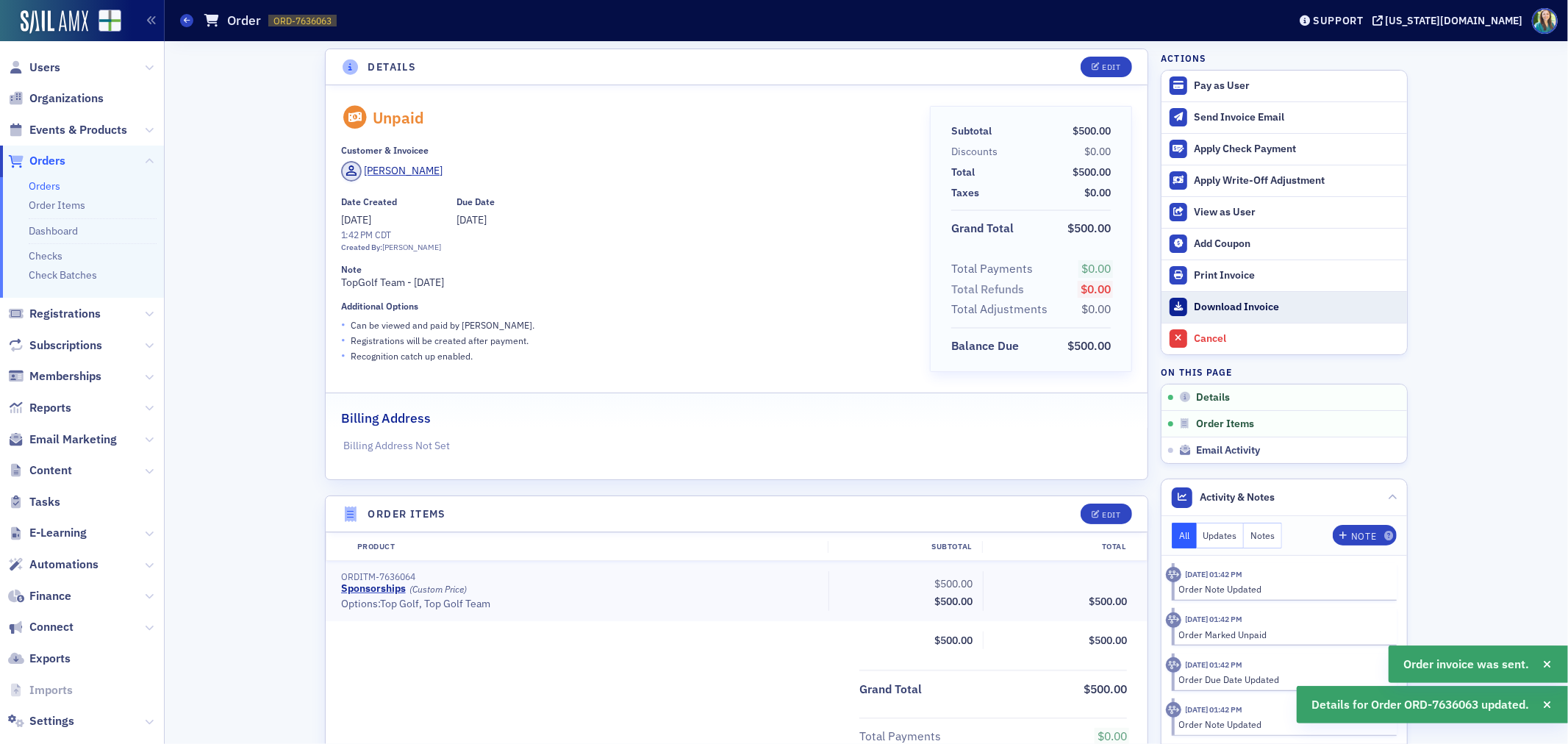
click at [1245, 303] on div "Download Invoice" at bounding box center [1297, 306] width 206 height 13
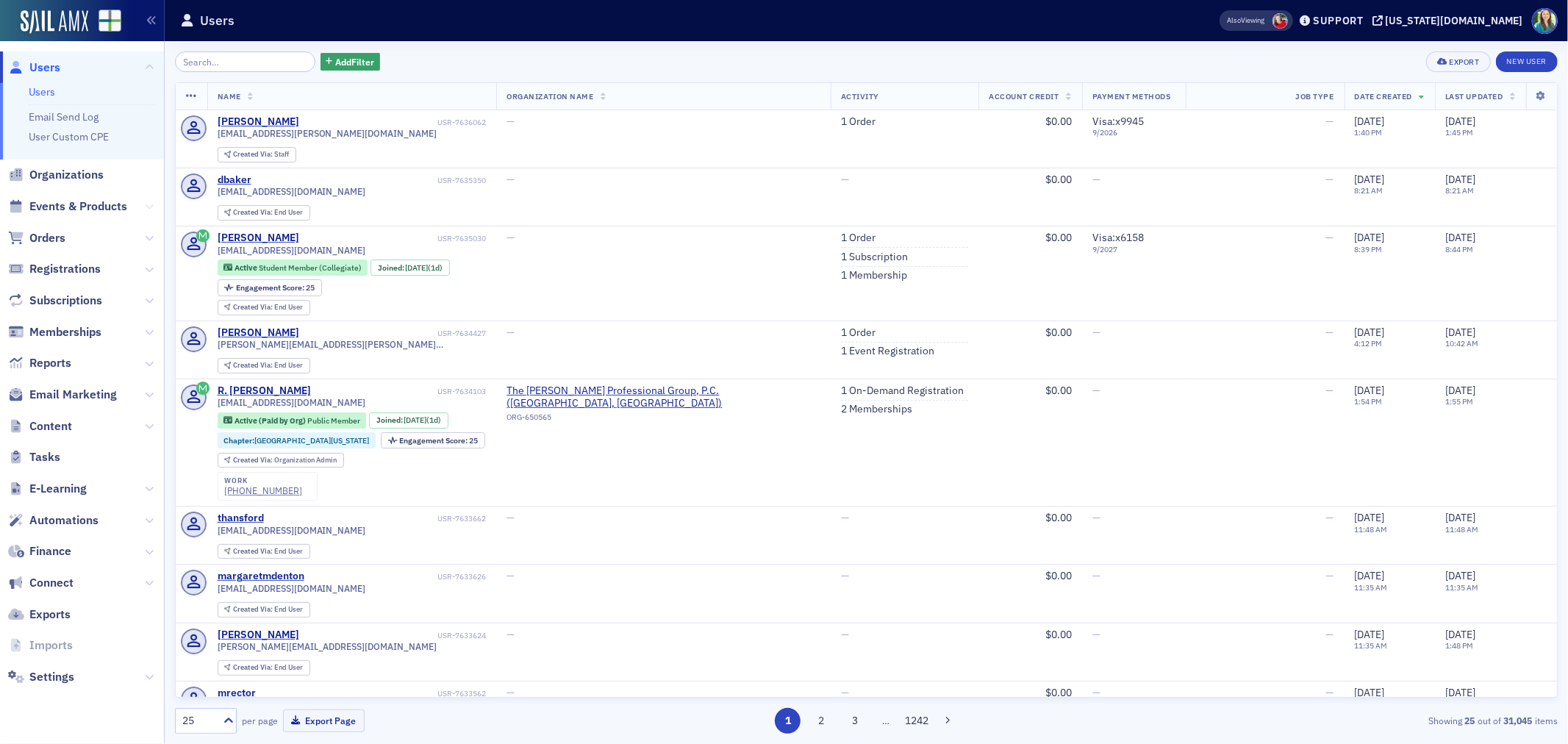
click at [145, 204] on icon at bounding box center [149, 206] width 9 height 9
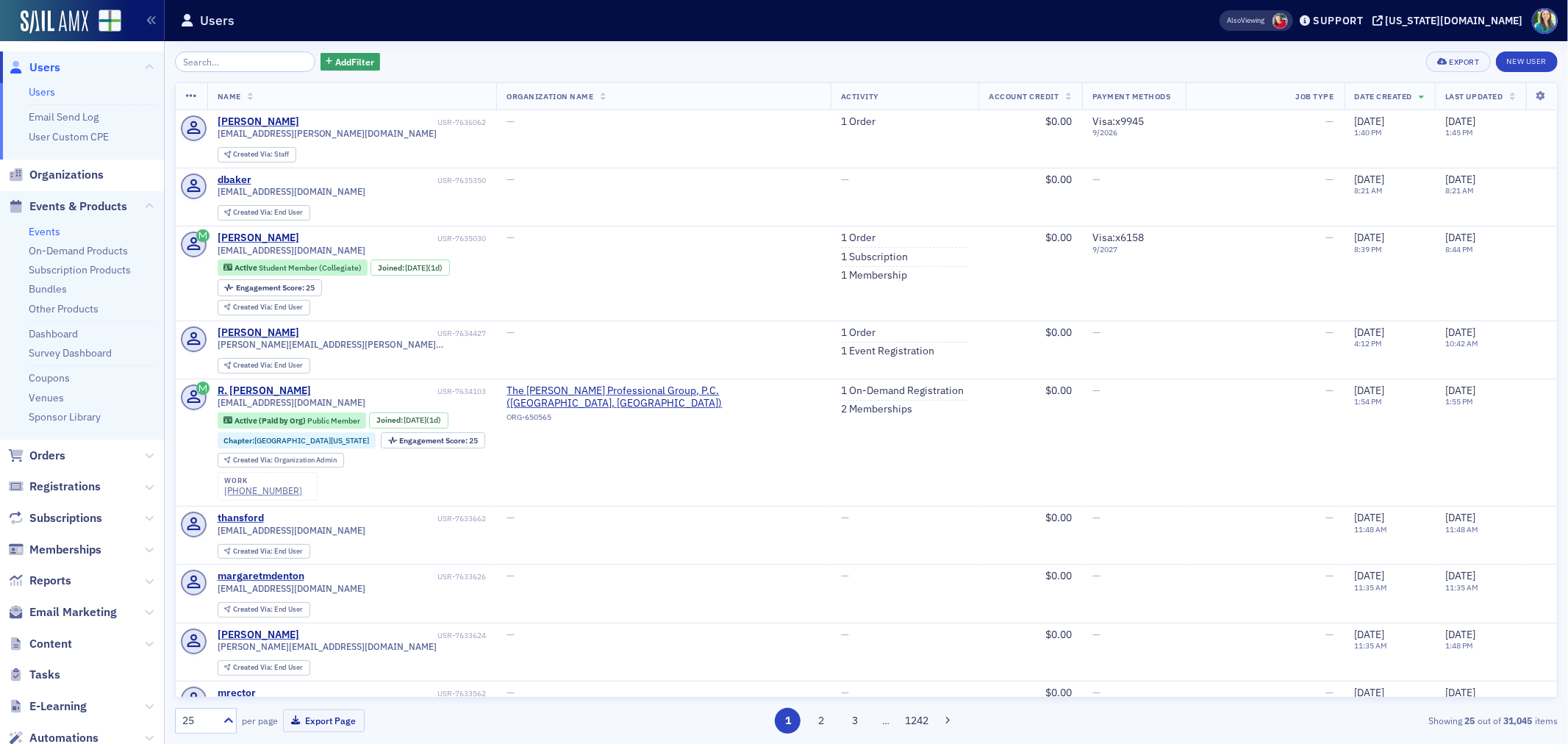
click at [37, 232] on link "Events" at bounding box center [44, 231] width 31 height 13
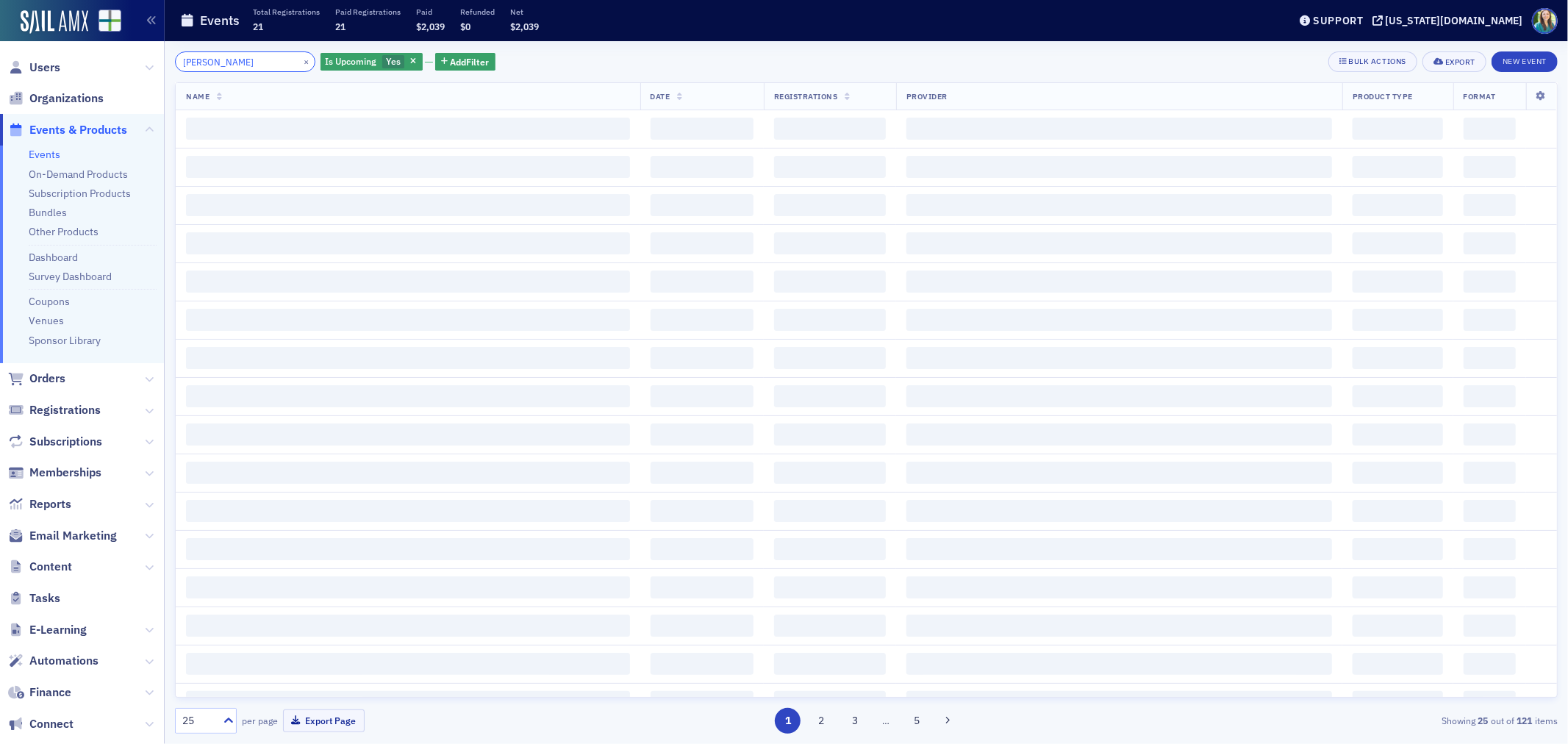
type input "jim martin"
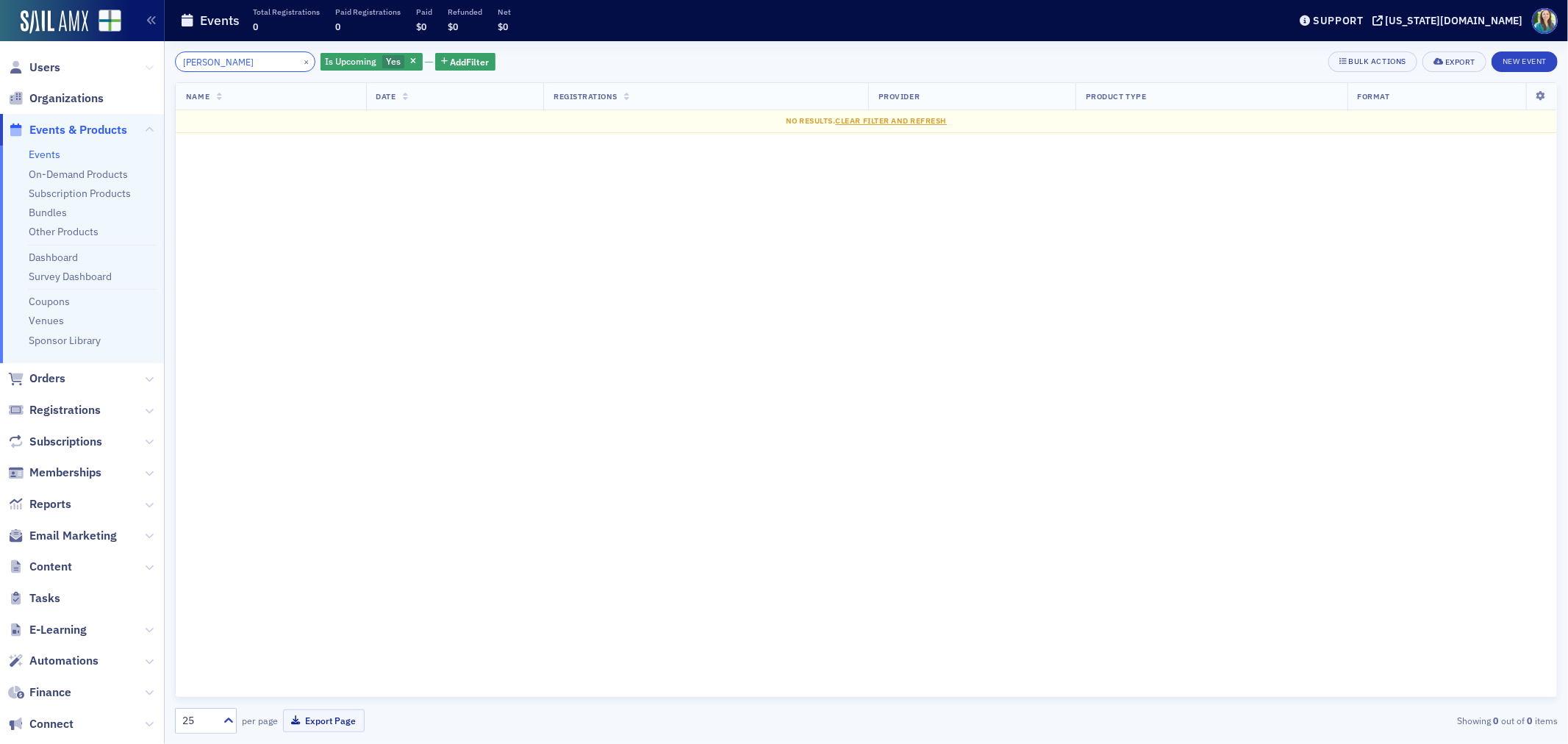
drag, startPoint x: 247, startPoint y: 64, endPoint x: 139, endPoint y: 75, distance: 108.6
click at [139, 75] on div "Users Organizations Events & Products Events On-Demand Products Subscription Pr…" at bounding box center [784, 372] width 1568 height 744
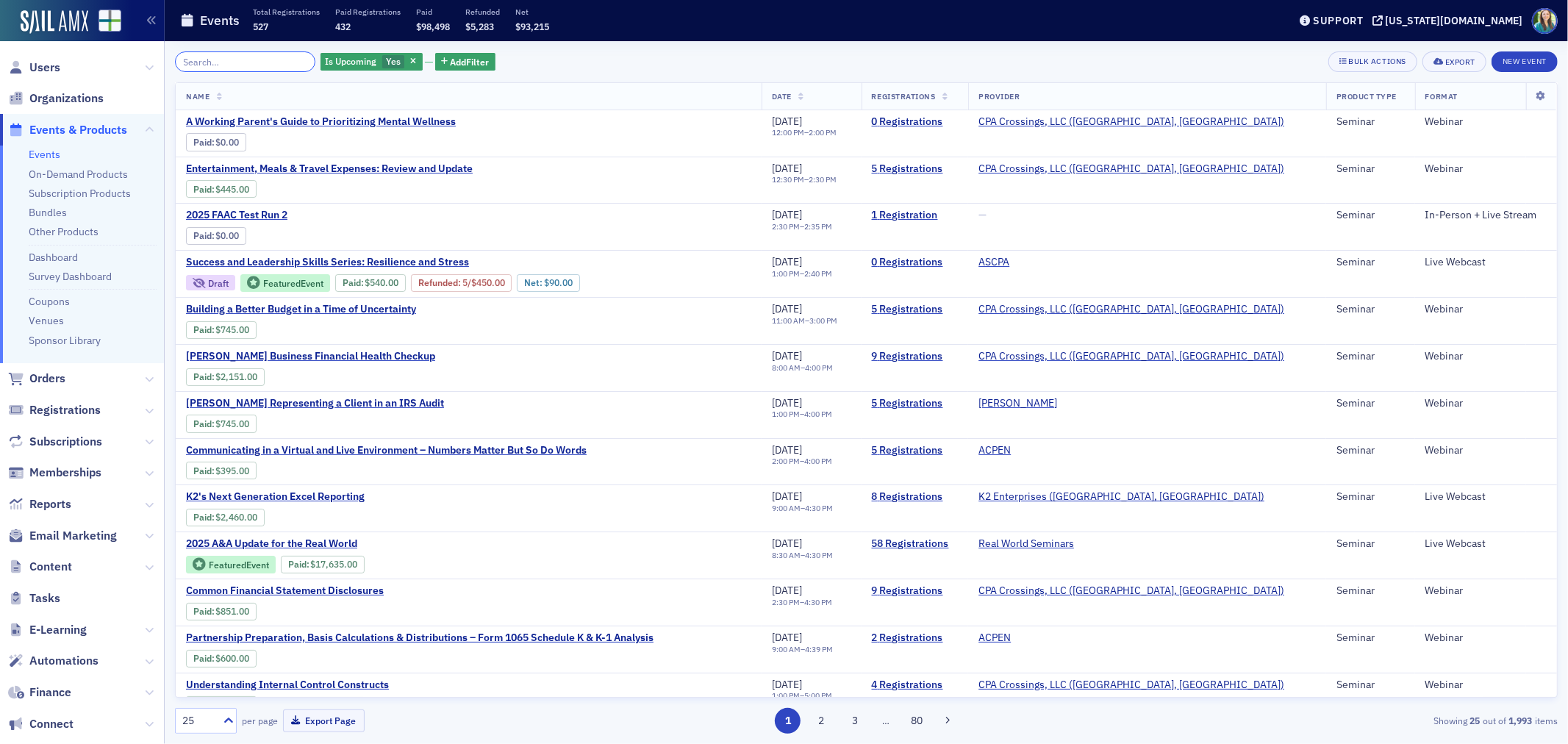
click at [186, 63] on input "search" at bounding box center [244, 61] width 140 height 21
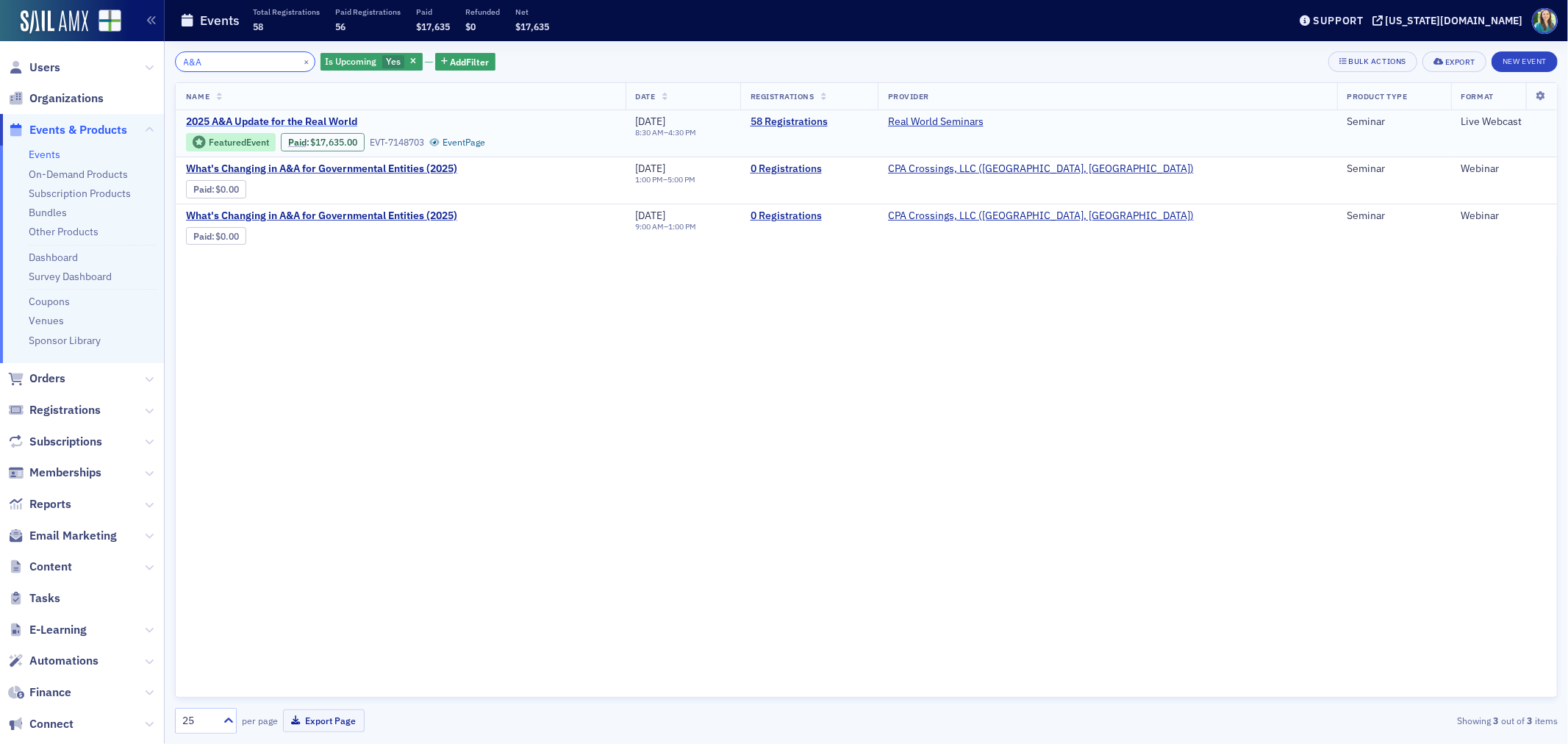
type input "A&A"
click at [349, 120] on span "2025 A&A Update for the Real World" at bounding box center [310, 122] width 247 height 13
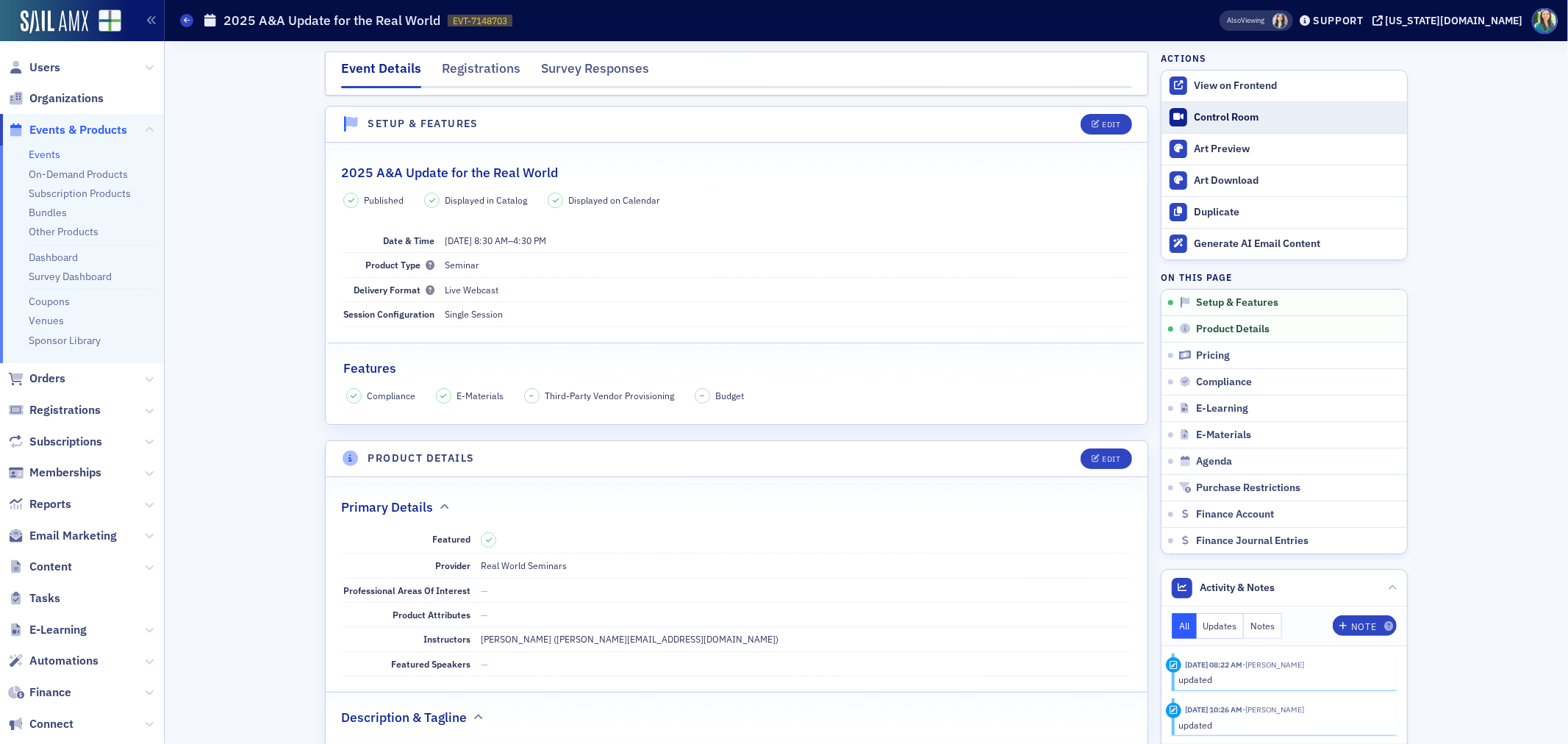
click at [1212, 119] on div "Control Room" at bounding box center [1297, 117] width 206 height 13
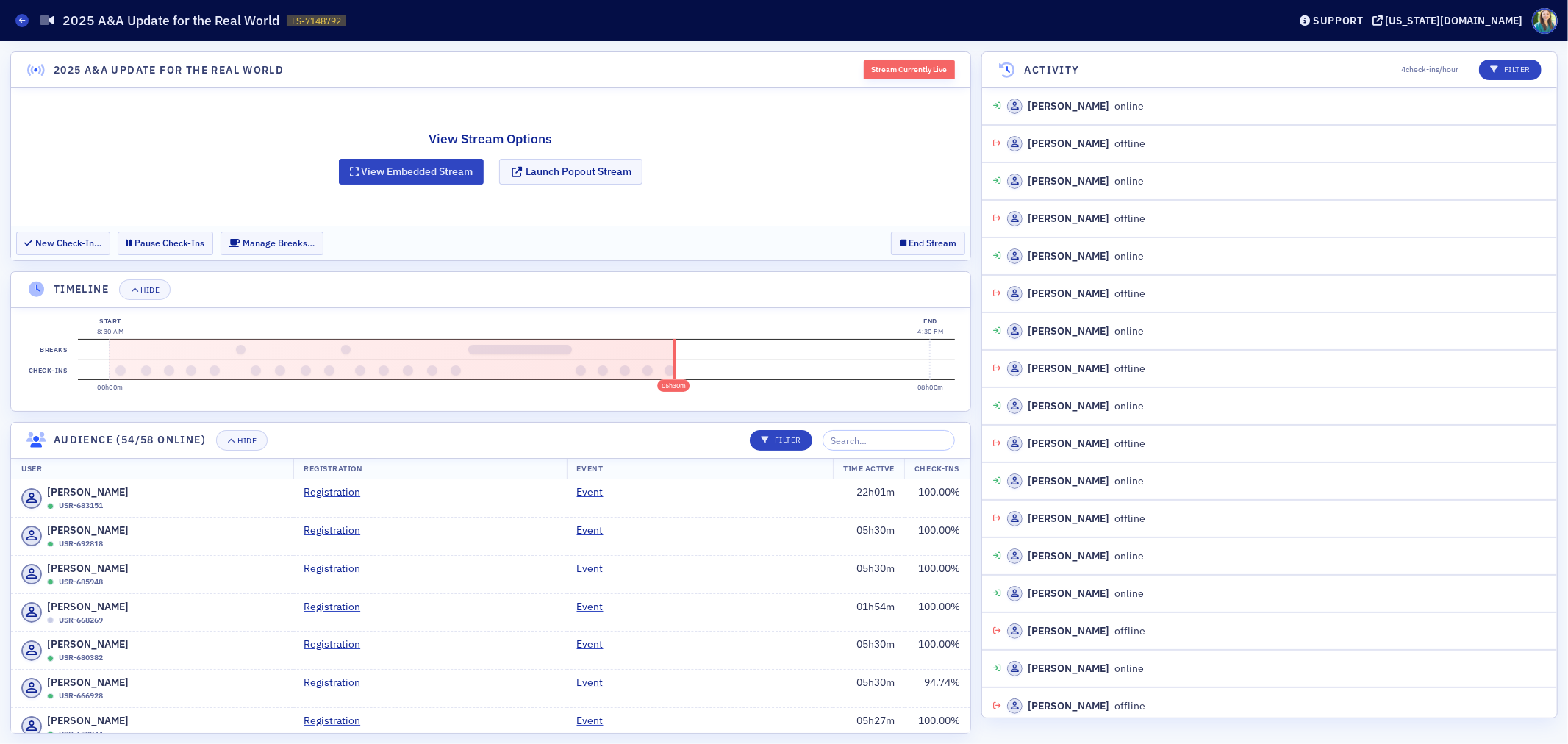
scroll to position [4934, 0]
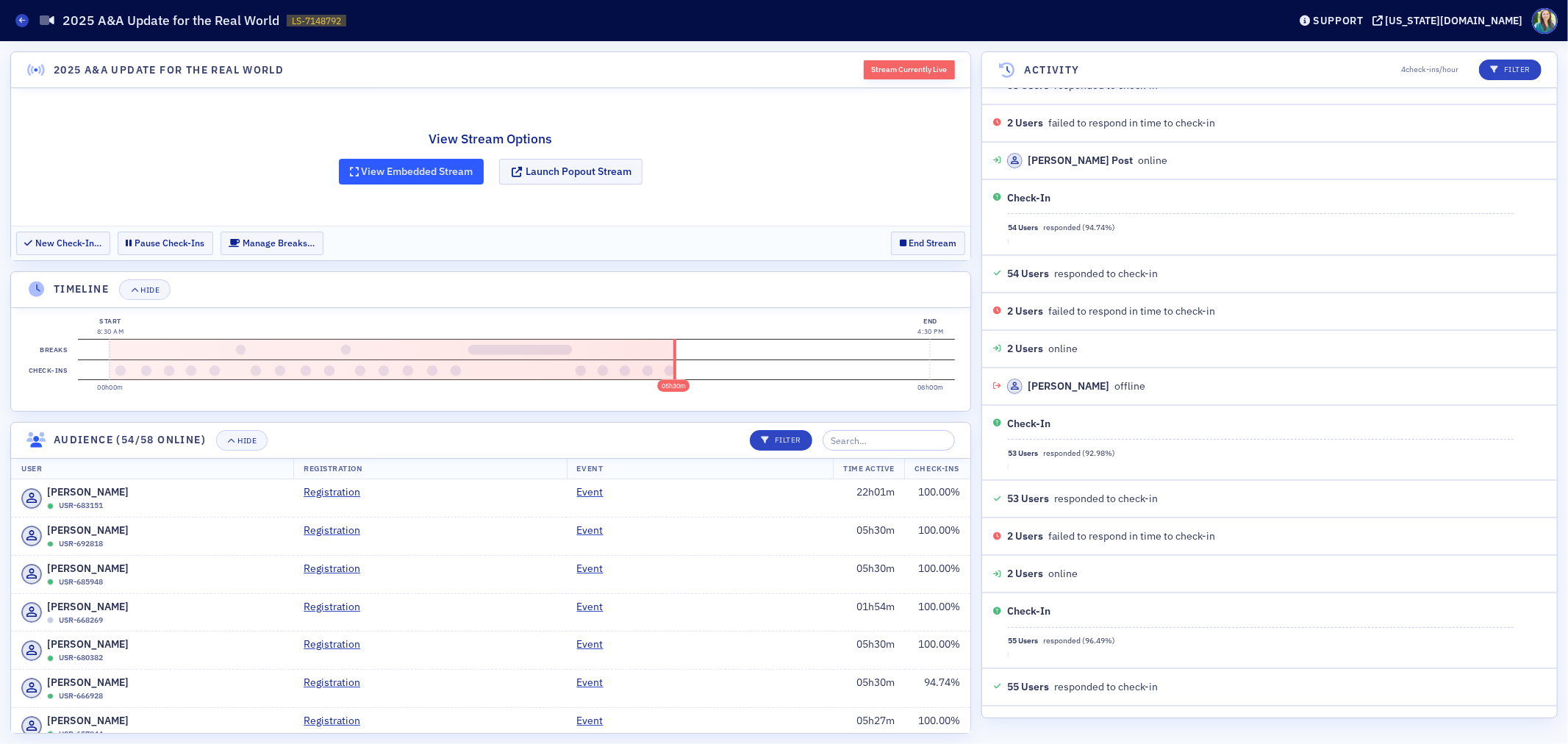
click at [419, 171] on button "View Embedded Stream" at bounding box center [411, 172] width 145 height 26
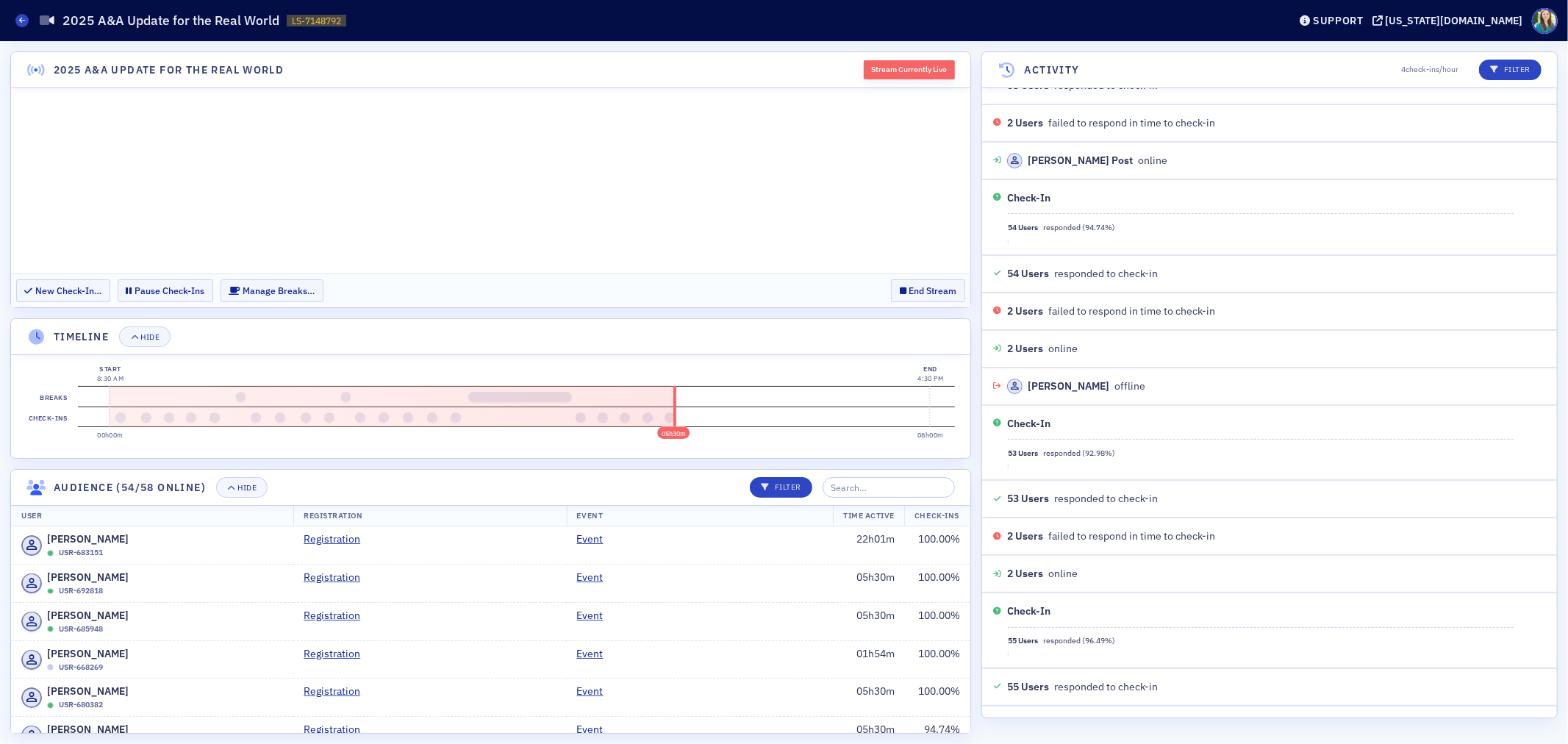
scroll to position [0, 0]
click at [132, 342] on button "Hide" at bounding box center [144, 337] width 51 height 21
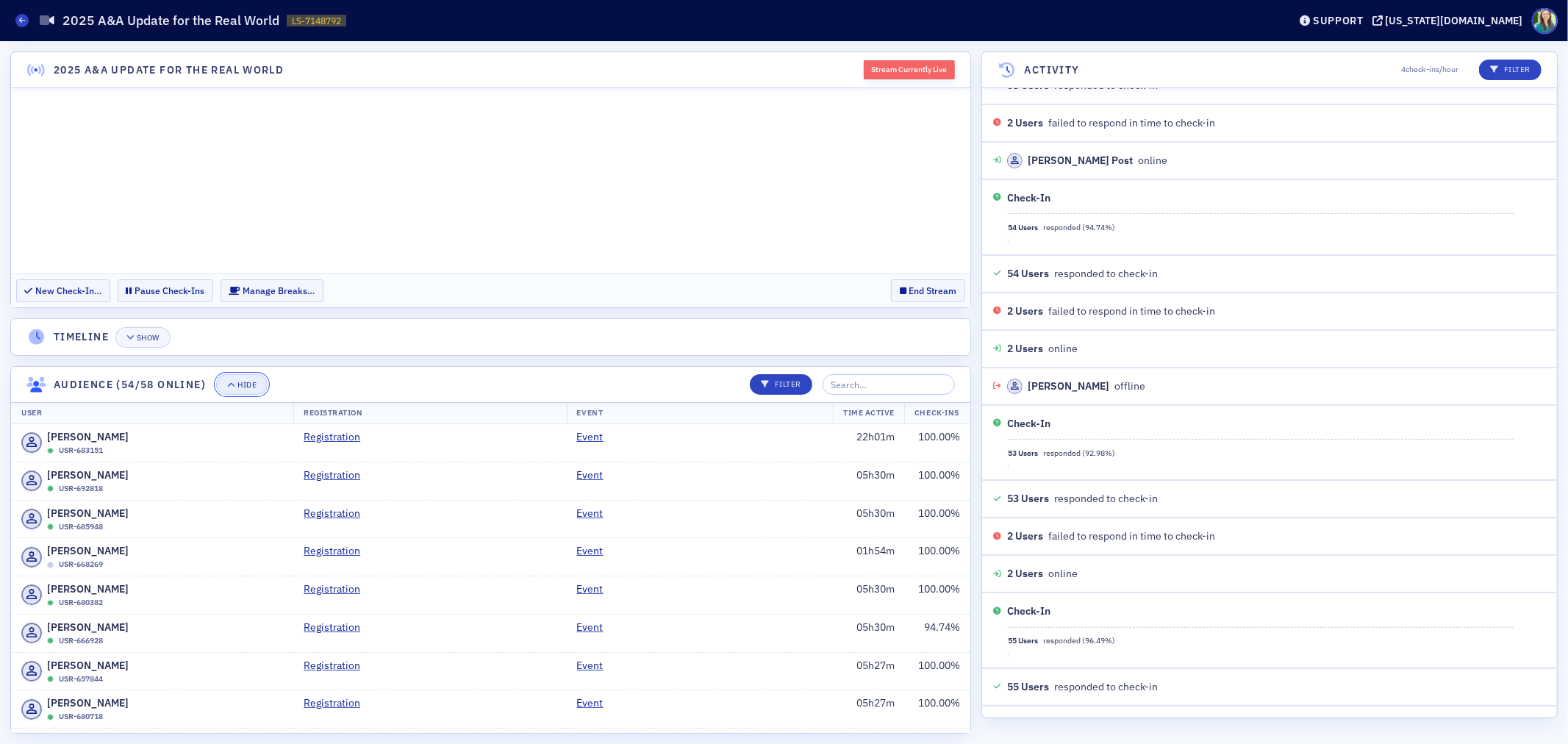
click at [229, 392] on button "Hide" at bounding box center [241, 384] width 51 height 21
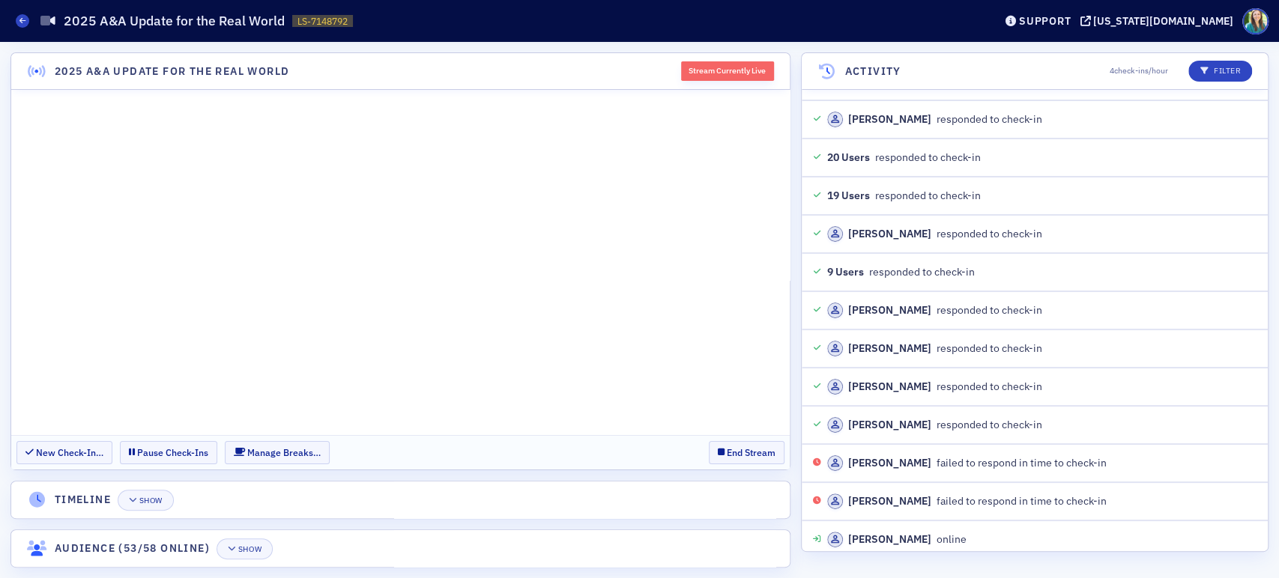
scroll to position [5869, 0]
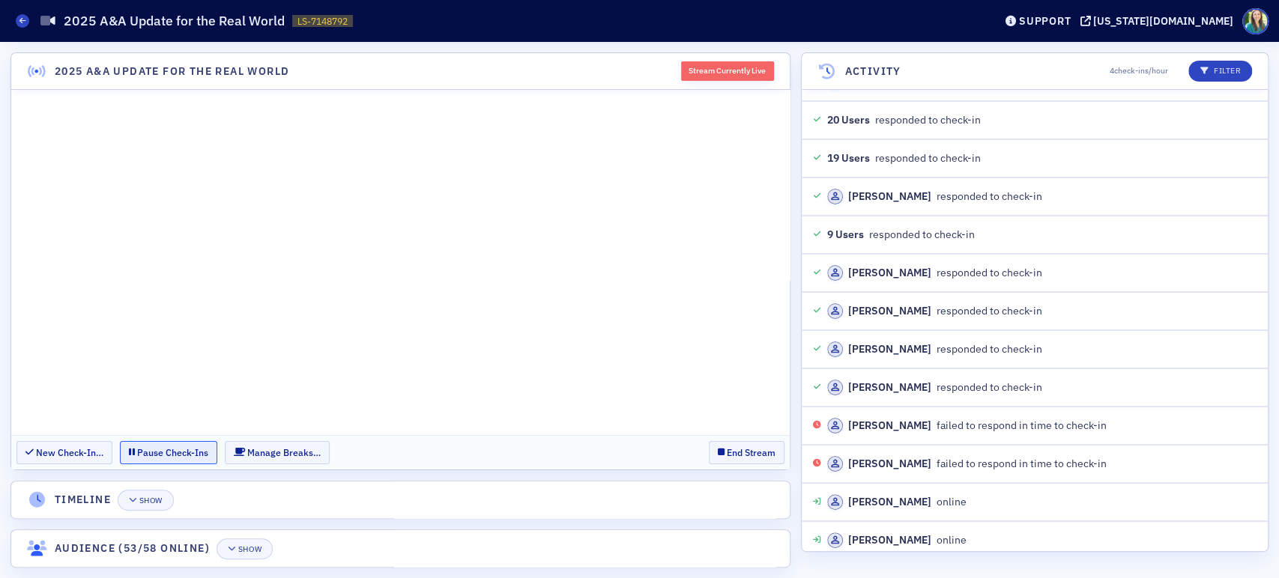
click at [168, 455] on button "Pause Check-Ins" at bounding box center [168, 452] width 97 height 23
click at [144, 452] on button "Resume Check-Ins" at bounding box center [175, 452] width 111 height 23
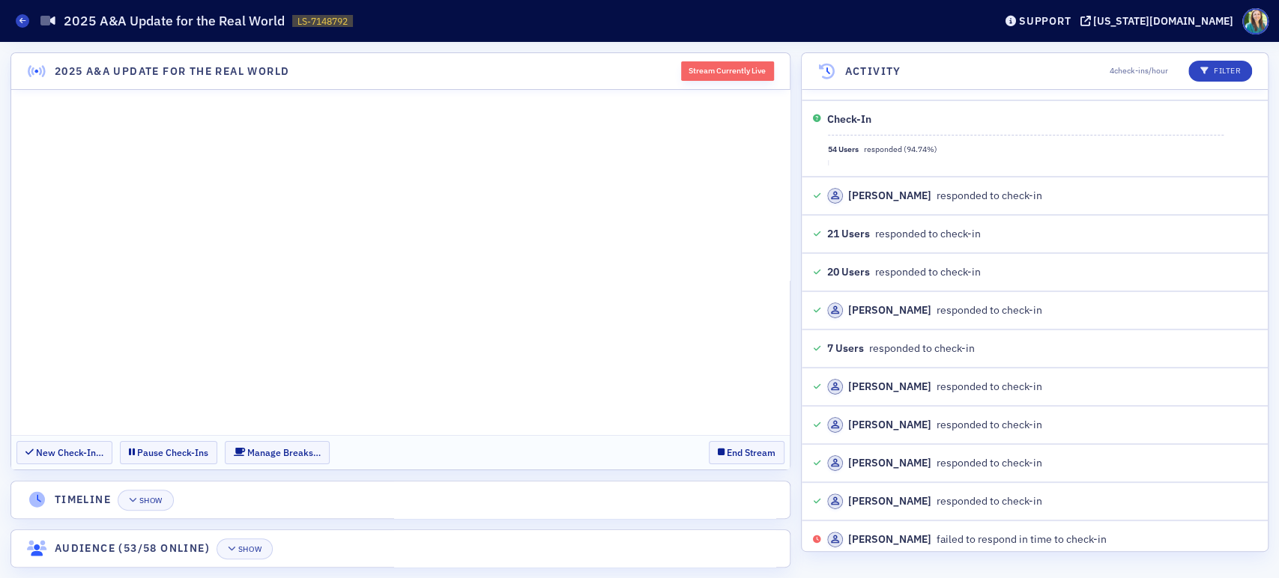
scroll to position [7624, 0]
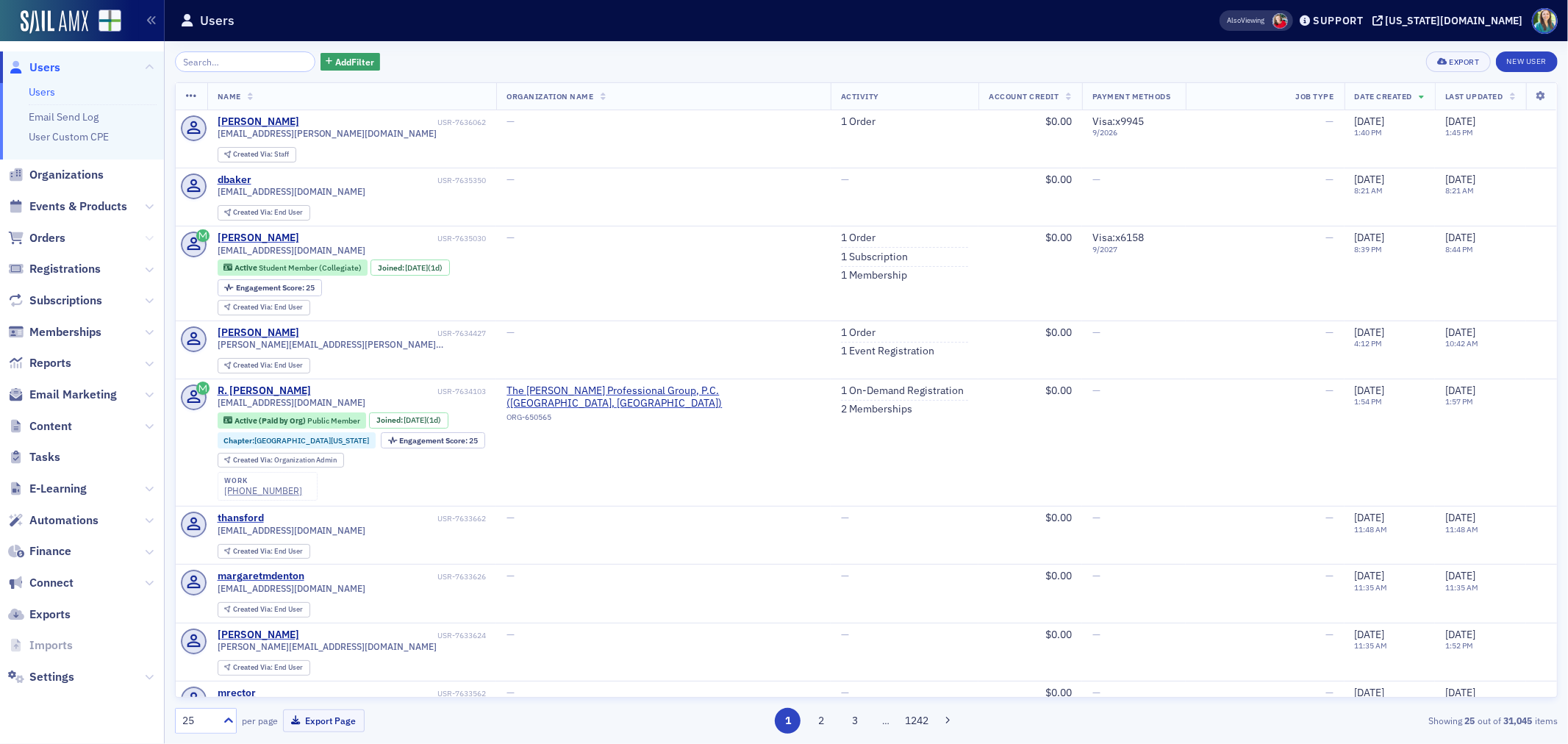
click at [145, 237] on icon at bounding box center [149, 238] width 9 height 9
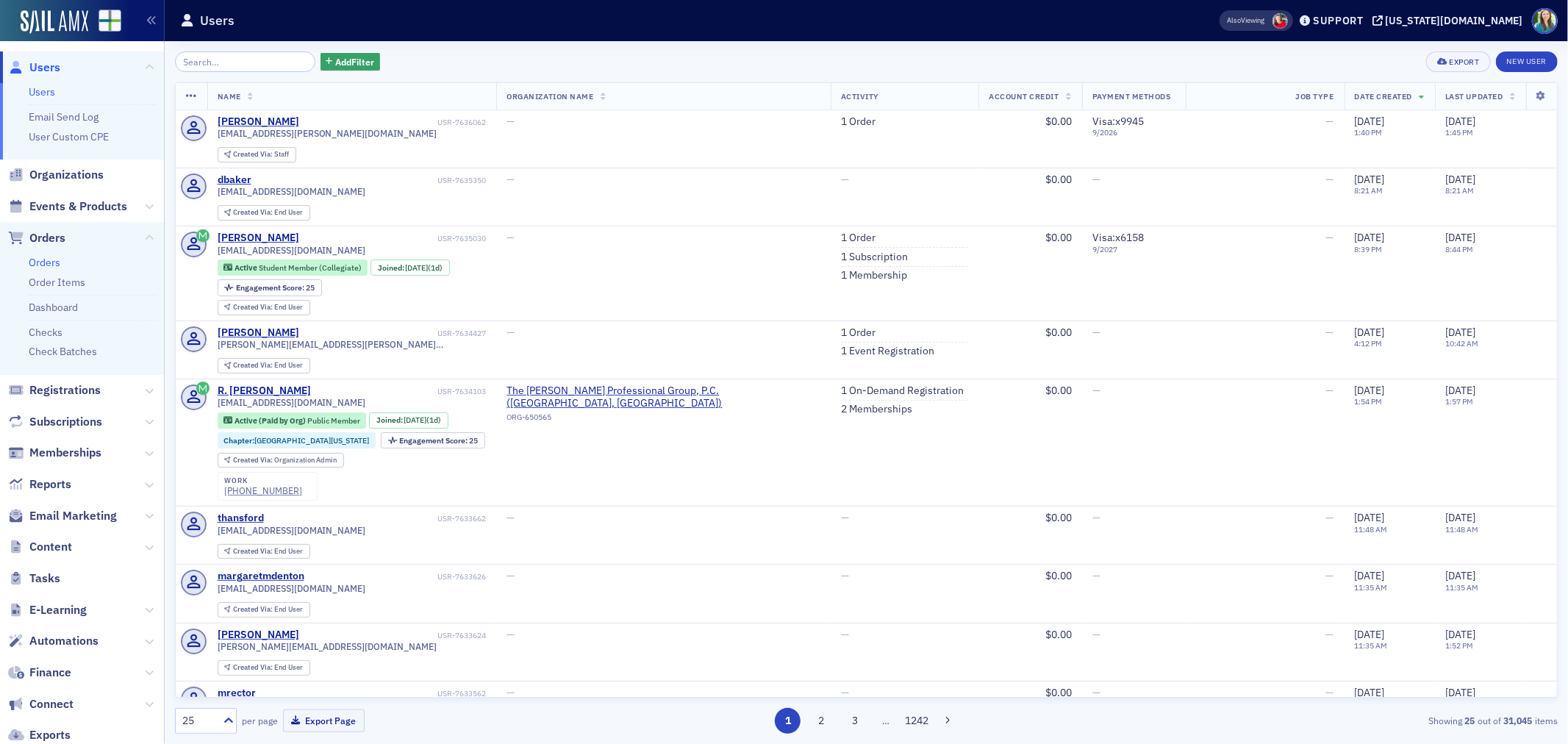
click at [52, 262] on link "Orders" at bounding box center [44, 262] width 31 height 13
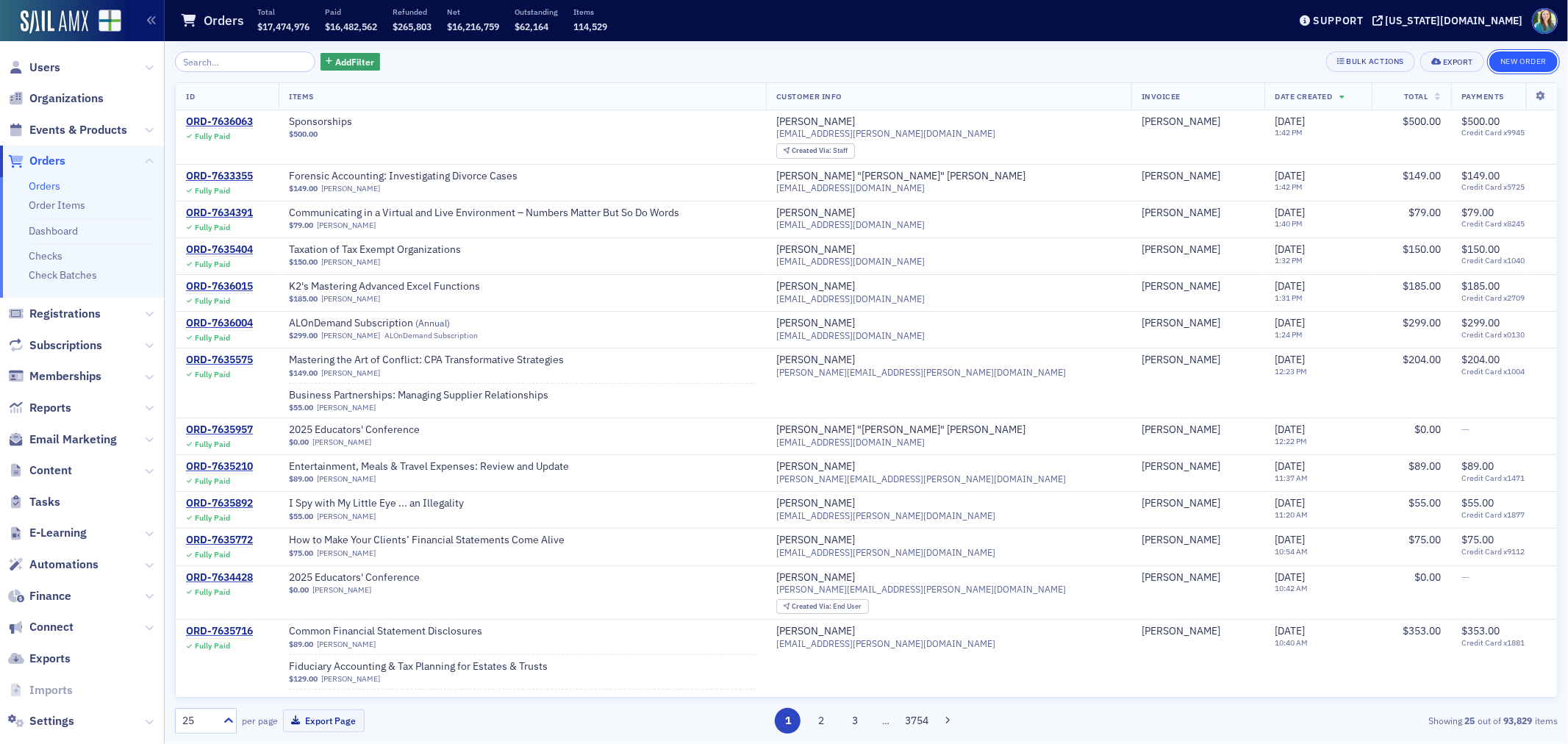
click at [1516, 59] on button "New Order" at bounding box center [1524, 61] width 69 height 21
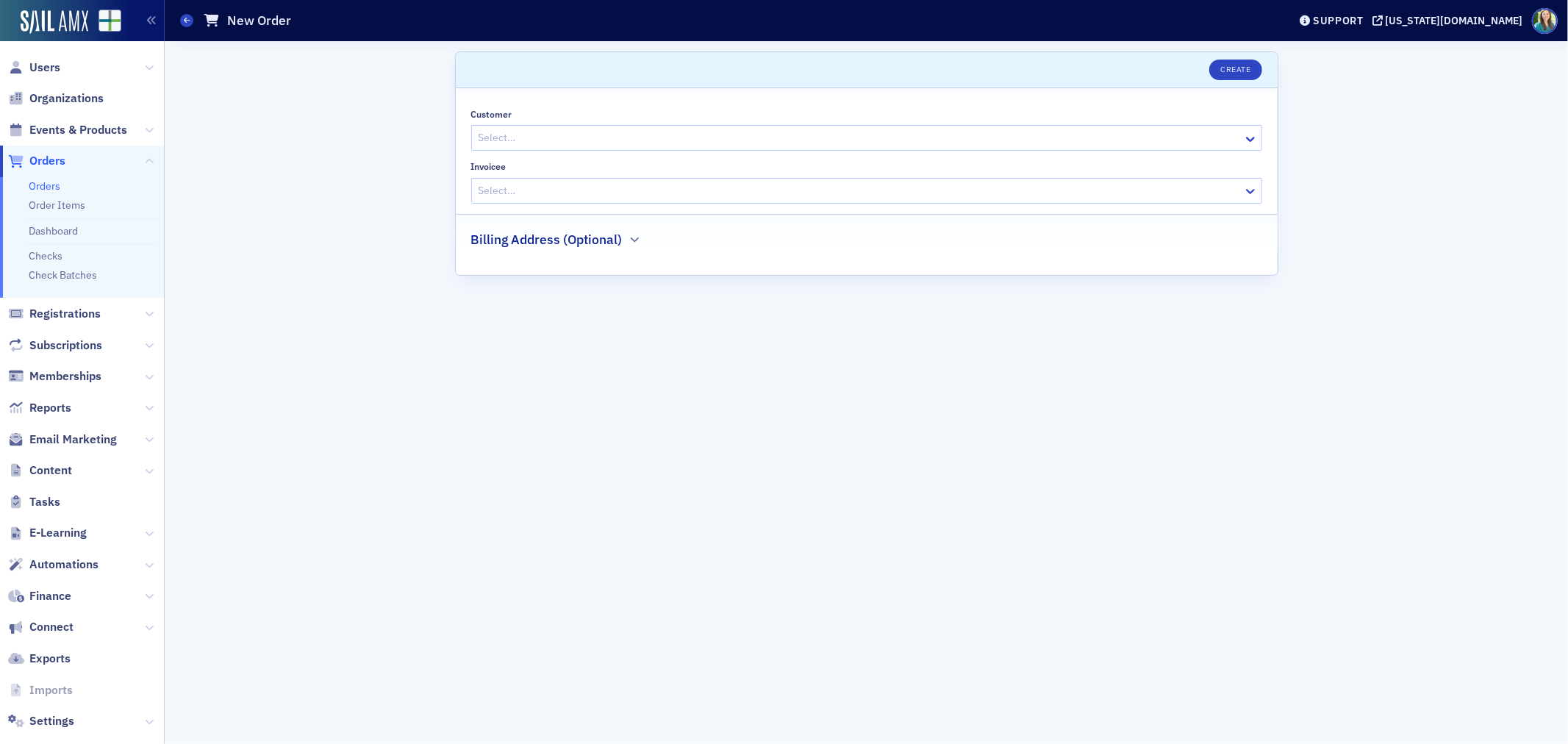
click at [567, 140] on div at bounding box center [859, 137] width 764 height 19
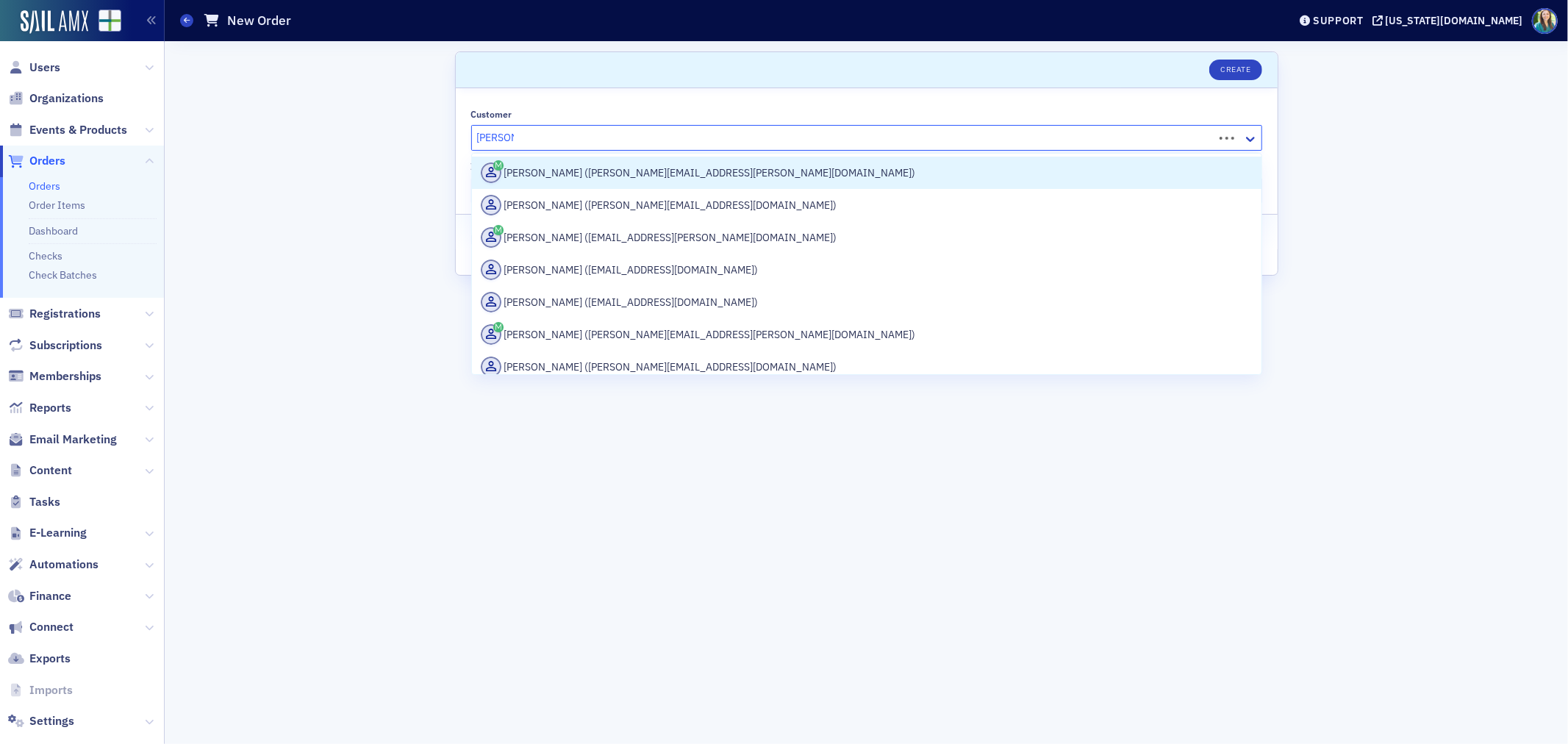
type input "jessica a"
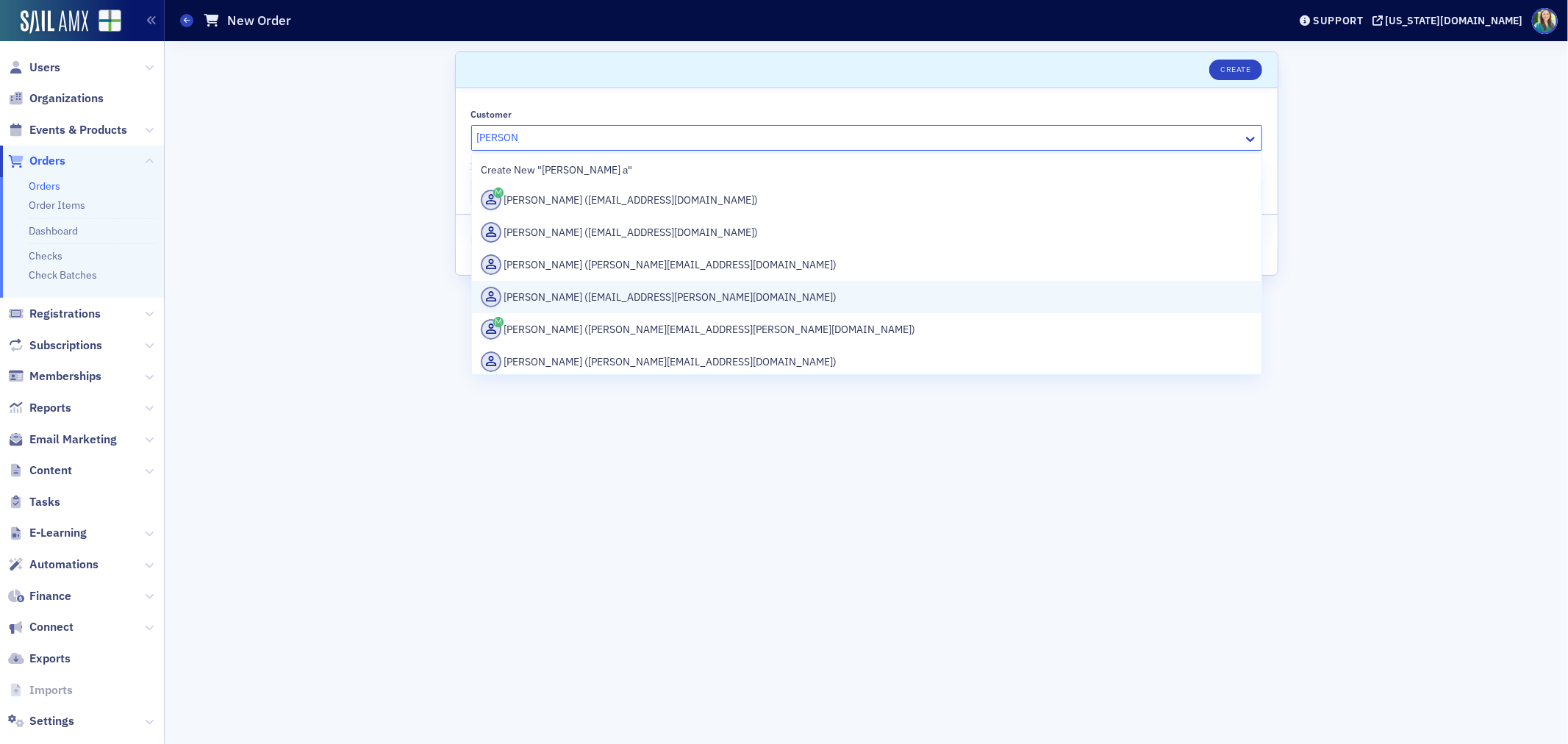
click at [581, 294] on div "Jessica Ammons (jammons@smith-howard.com)" at bounding box center [866, 296] width 772 height 21
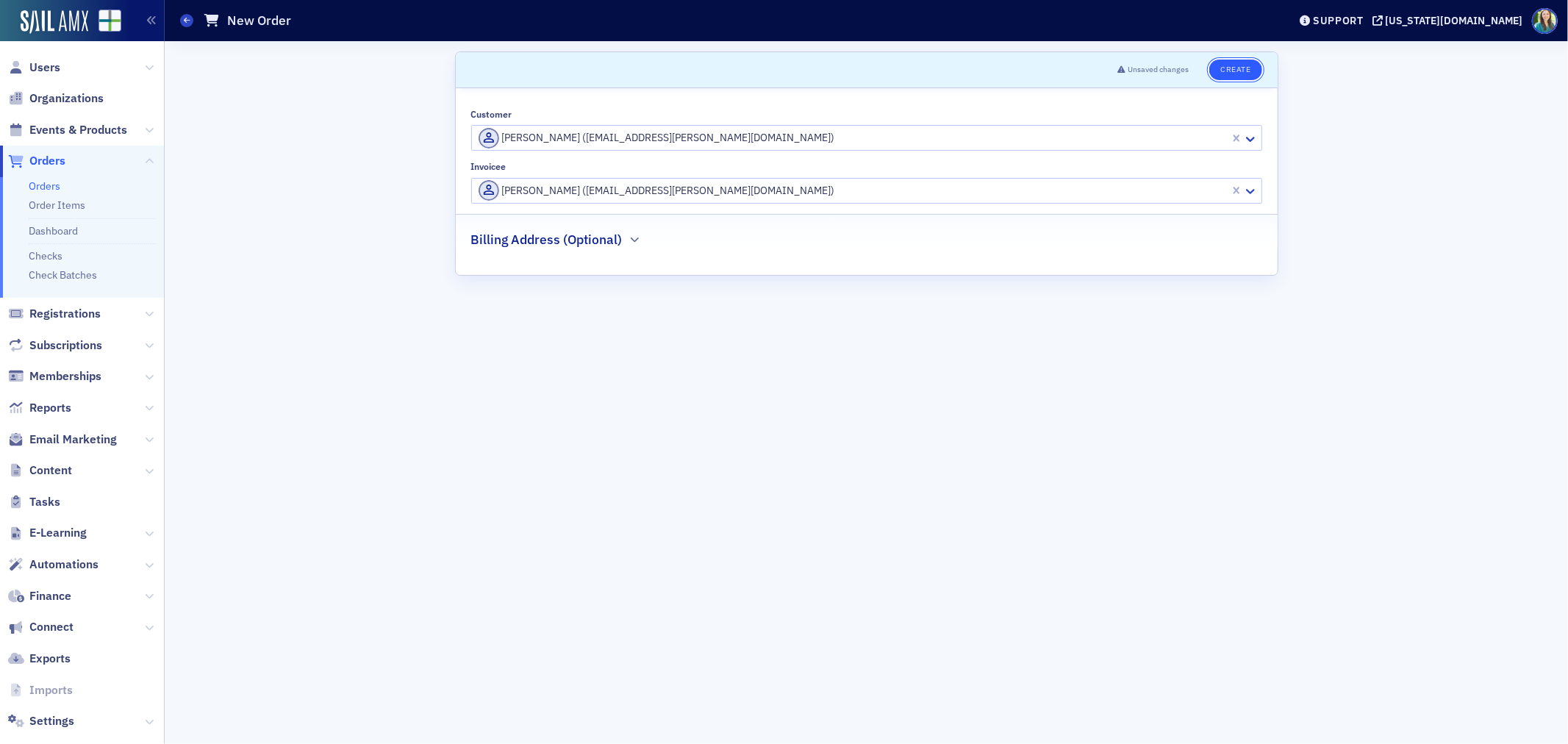
click at [1245, 74] on button "Create" at bounding box center [1234, 70] width 52 height 21
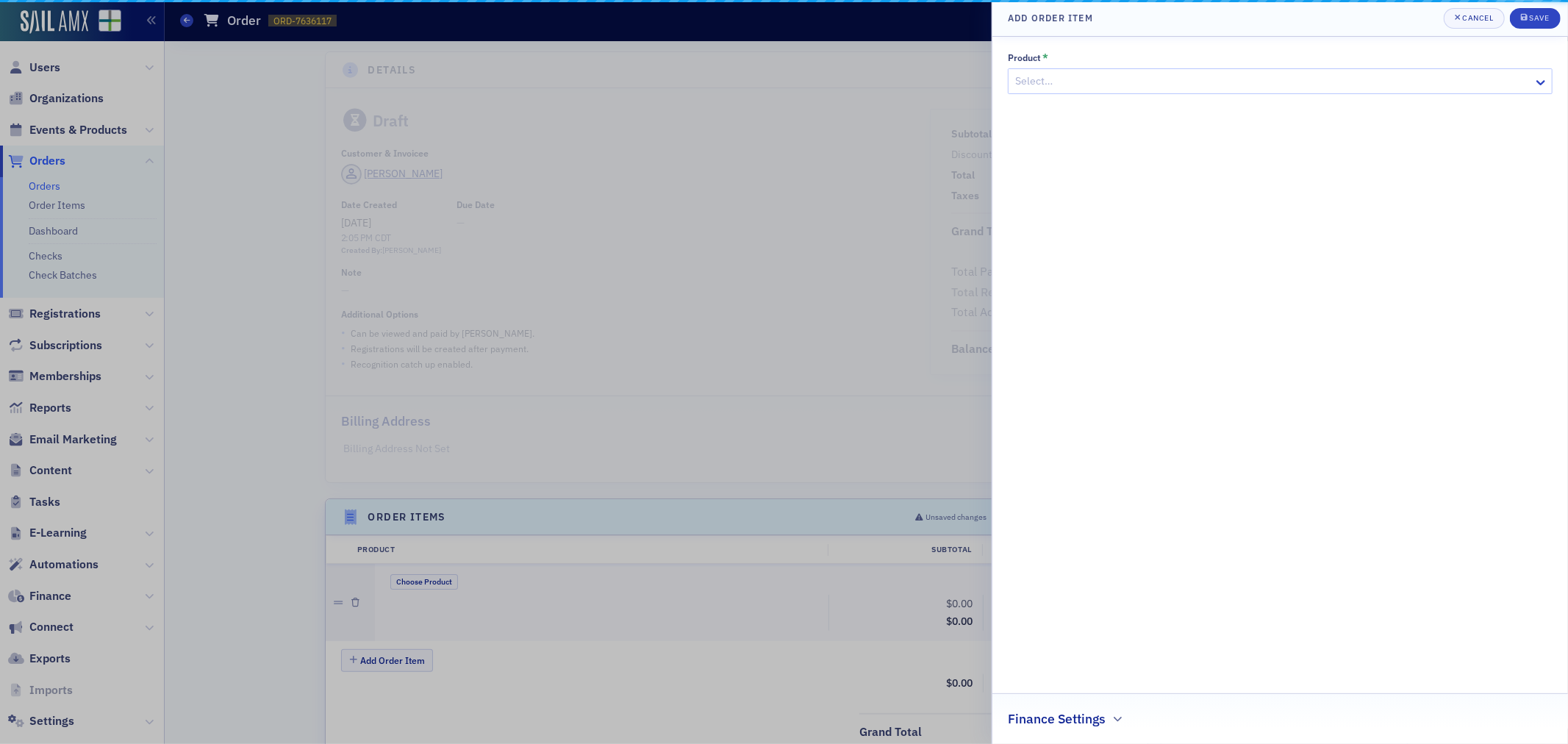
scroll to position [236, 0]
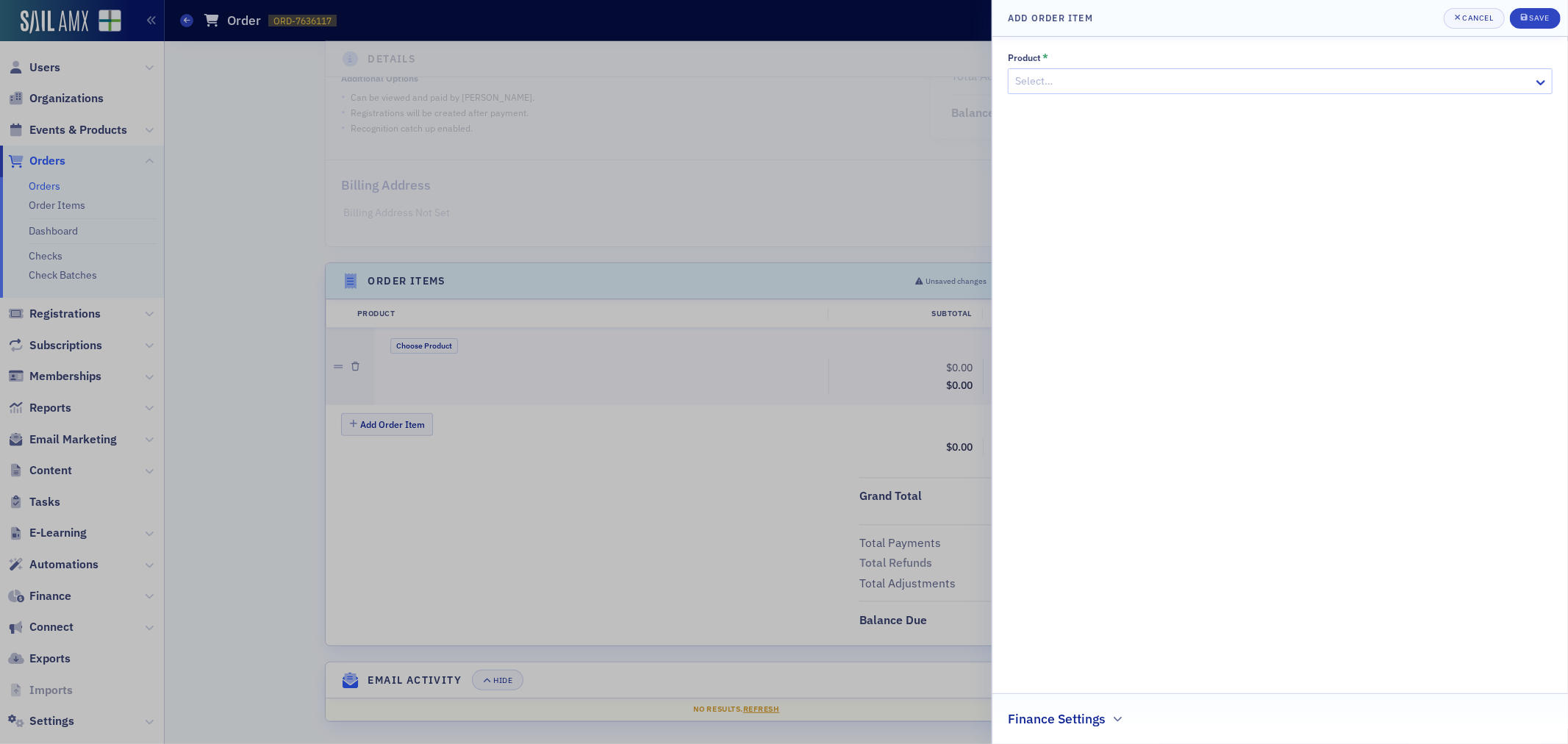
click at [1147, 82] on div at bounding box center [1273, 80] width 518 height 19
type input "sponso"
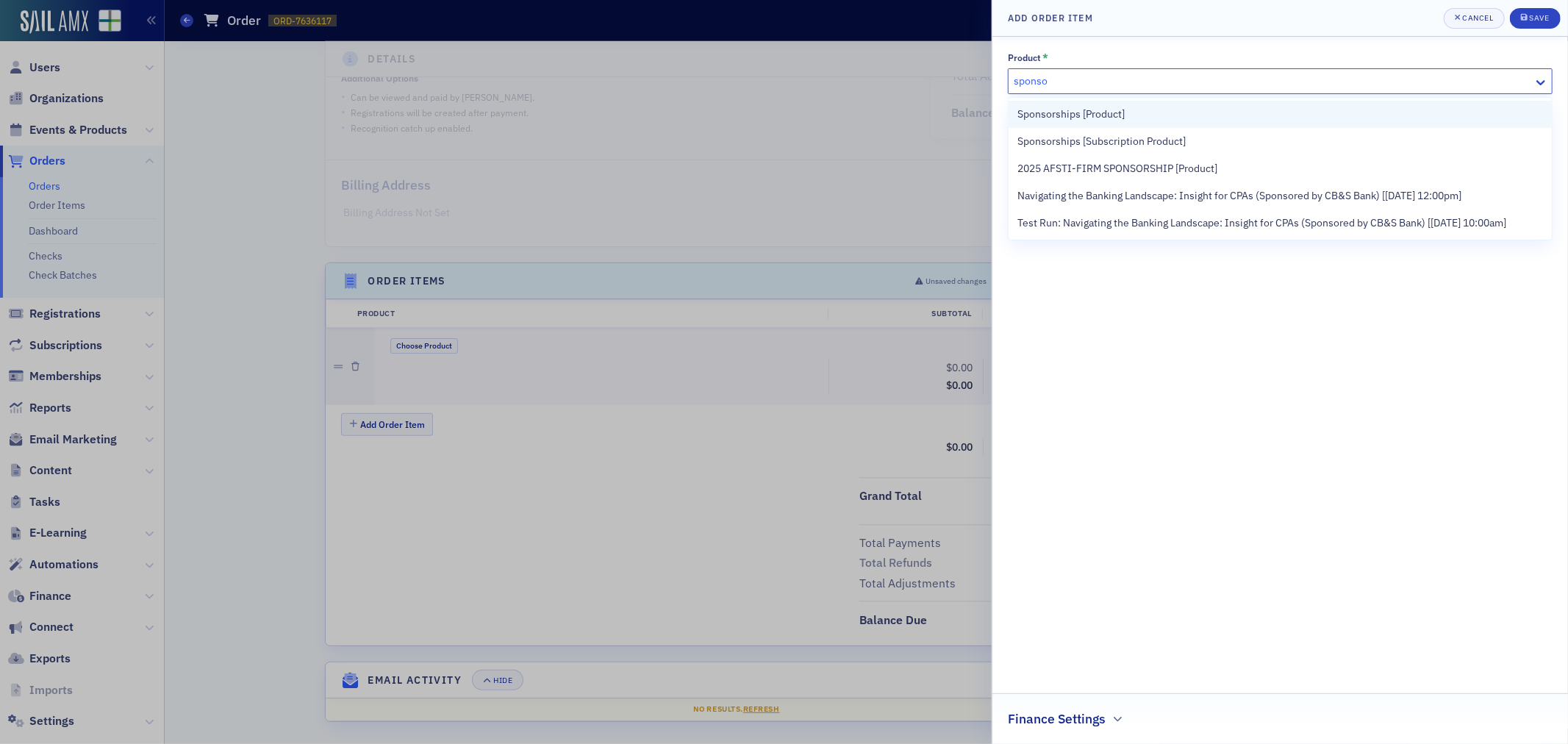
click at [1132, 113] on div "Sponsorships [Product]" at bounding box center [1281, 115] width 526 height 16
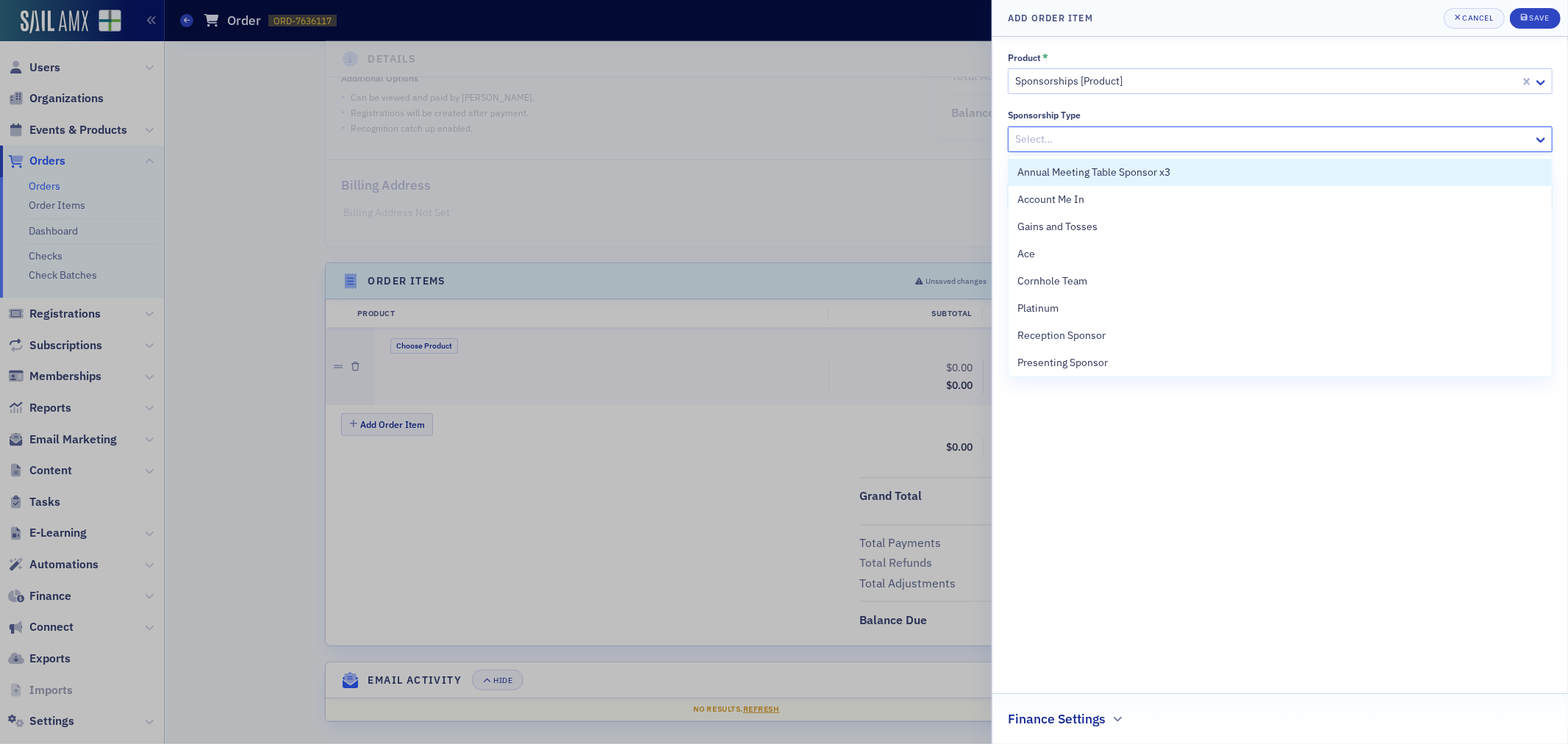
click at [1138, 133] on div at bounding box center [1273, 139] width 518 height 19
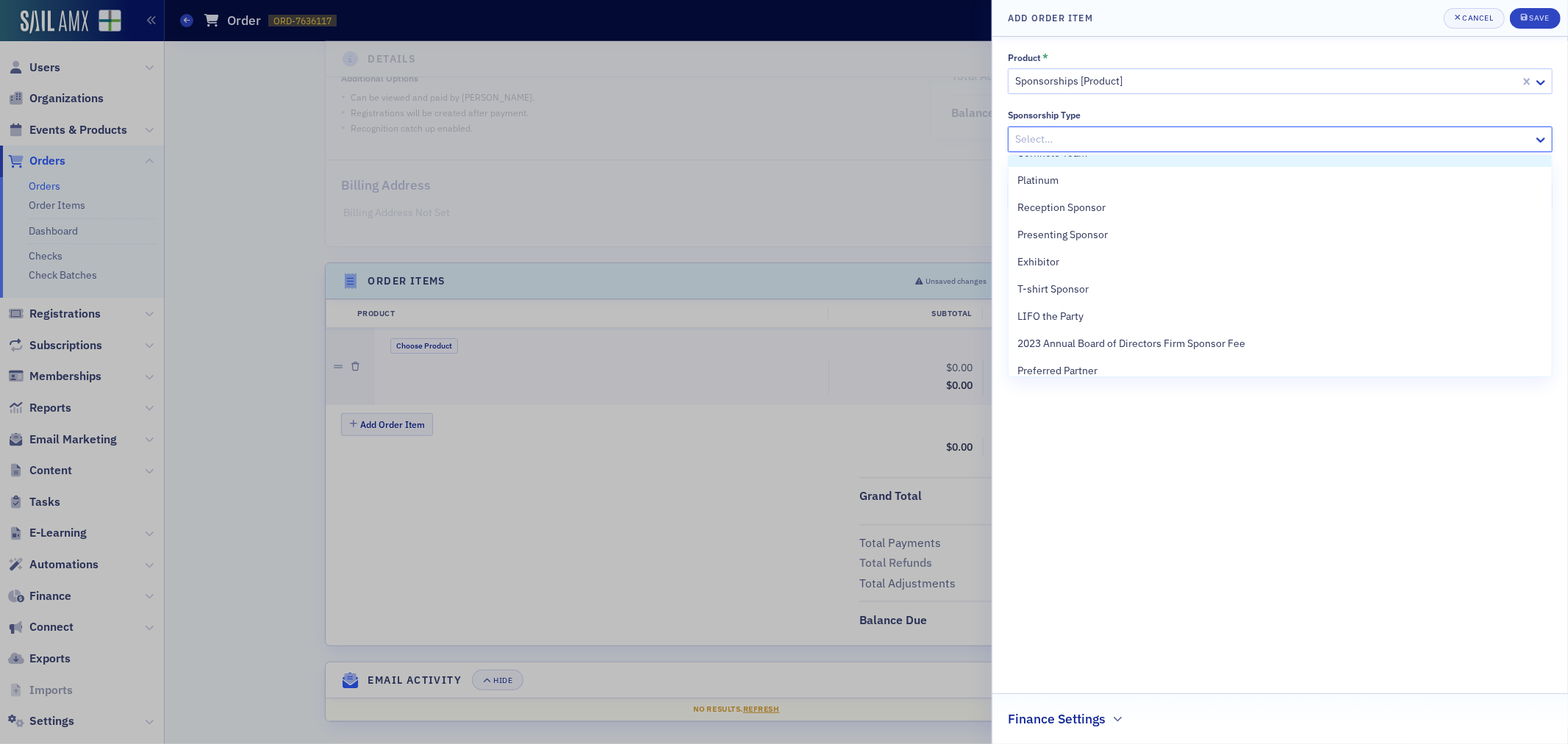
scroll to position [0, 0]
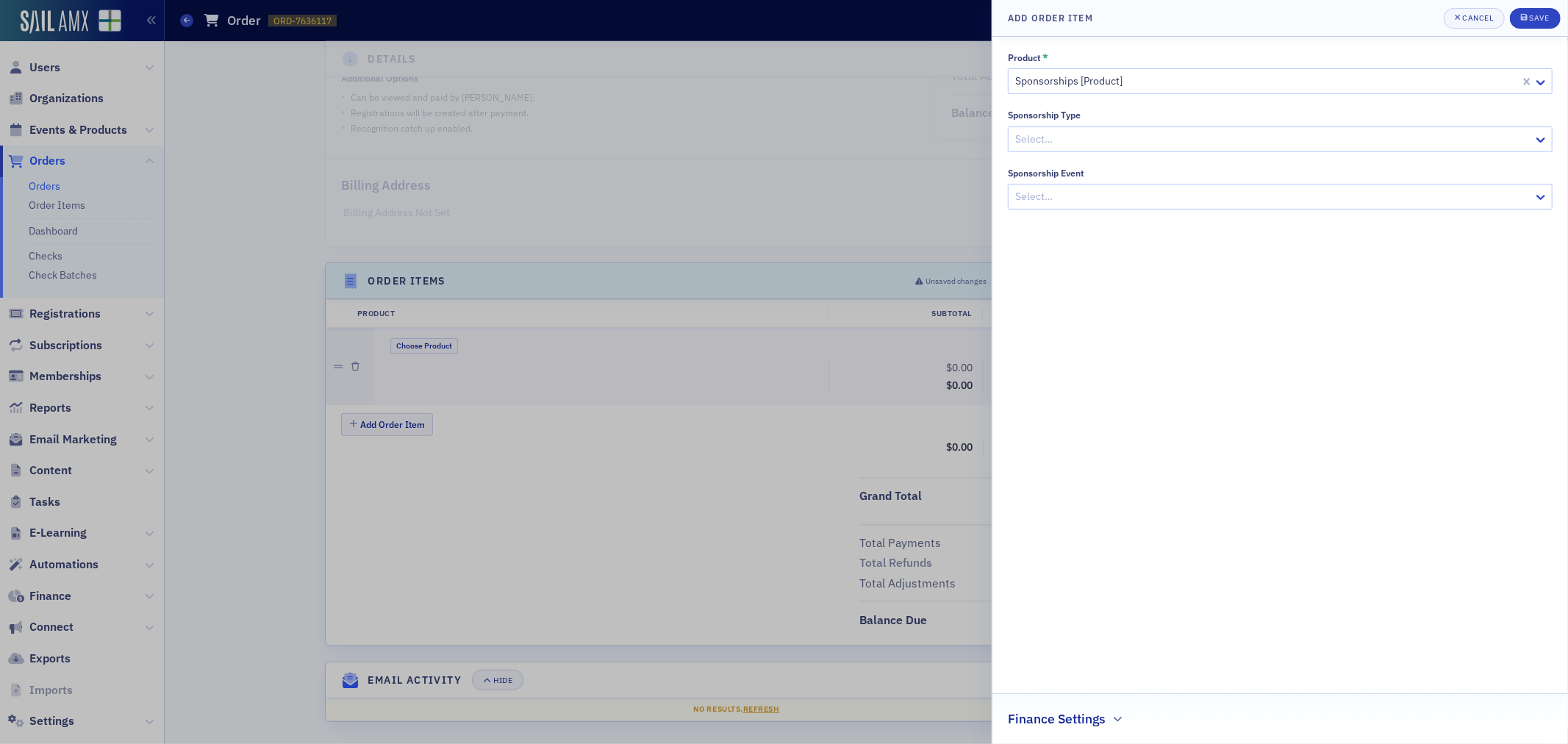
click at [1144, 511] on div "Product * Sponsorships [Product] Sponsorship Type Select… Sponsorship Event Sel…" at bounding box center [1280, 390] width 545 height 676
click at [1485, 25] on button "Cancel" at bounding box center [1474, 18] width 61 height 21
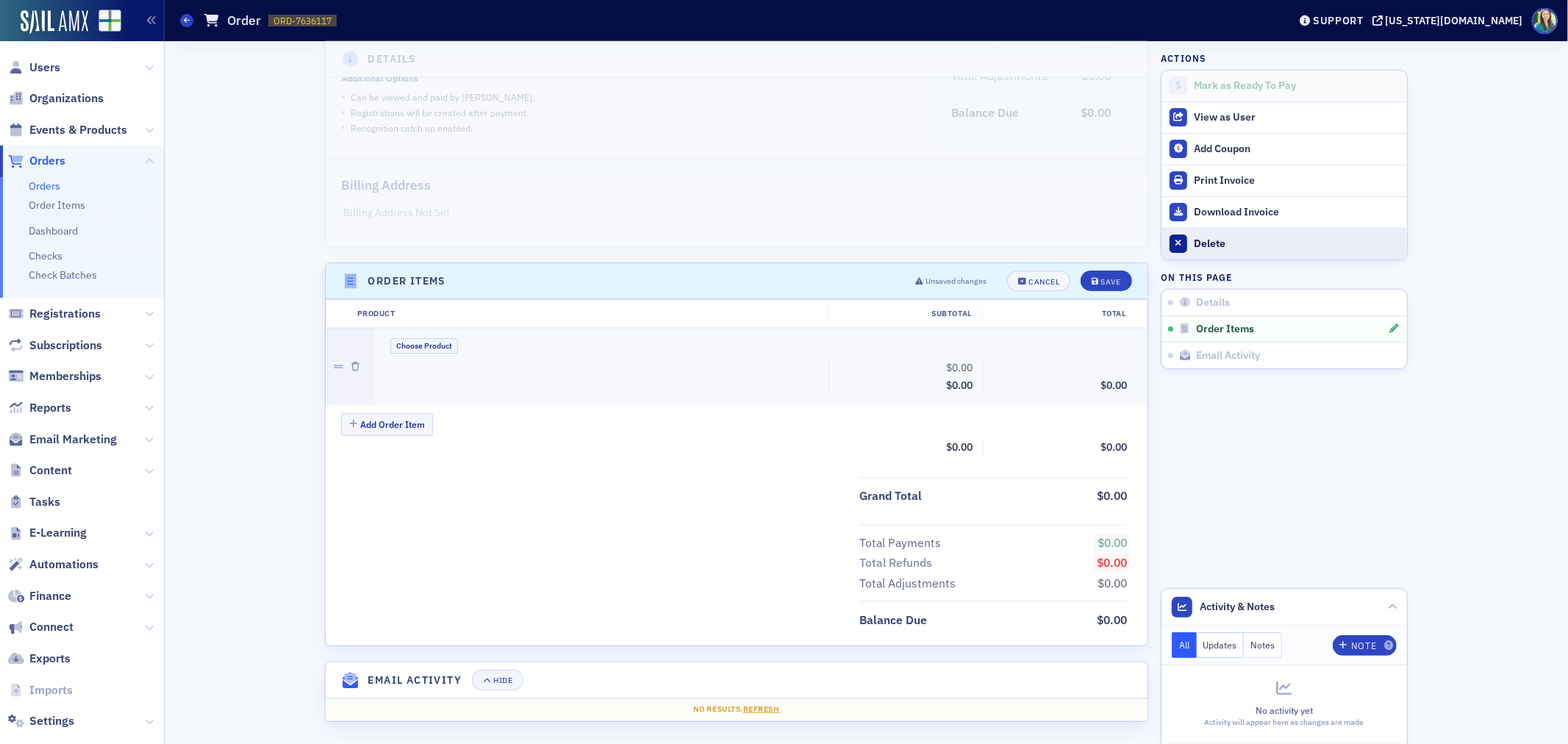
click at [1233, 244] on div "Delete" at bounding box center [1297, 243] width 206 height 13
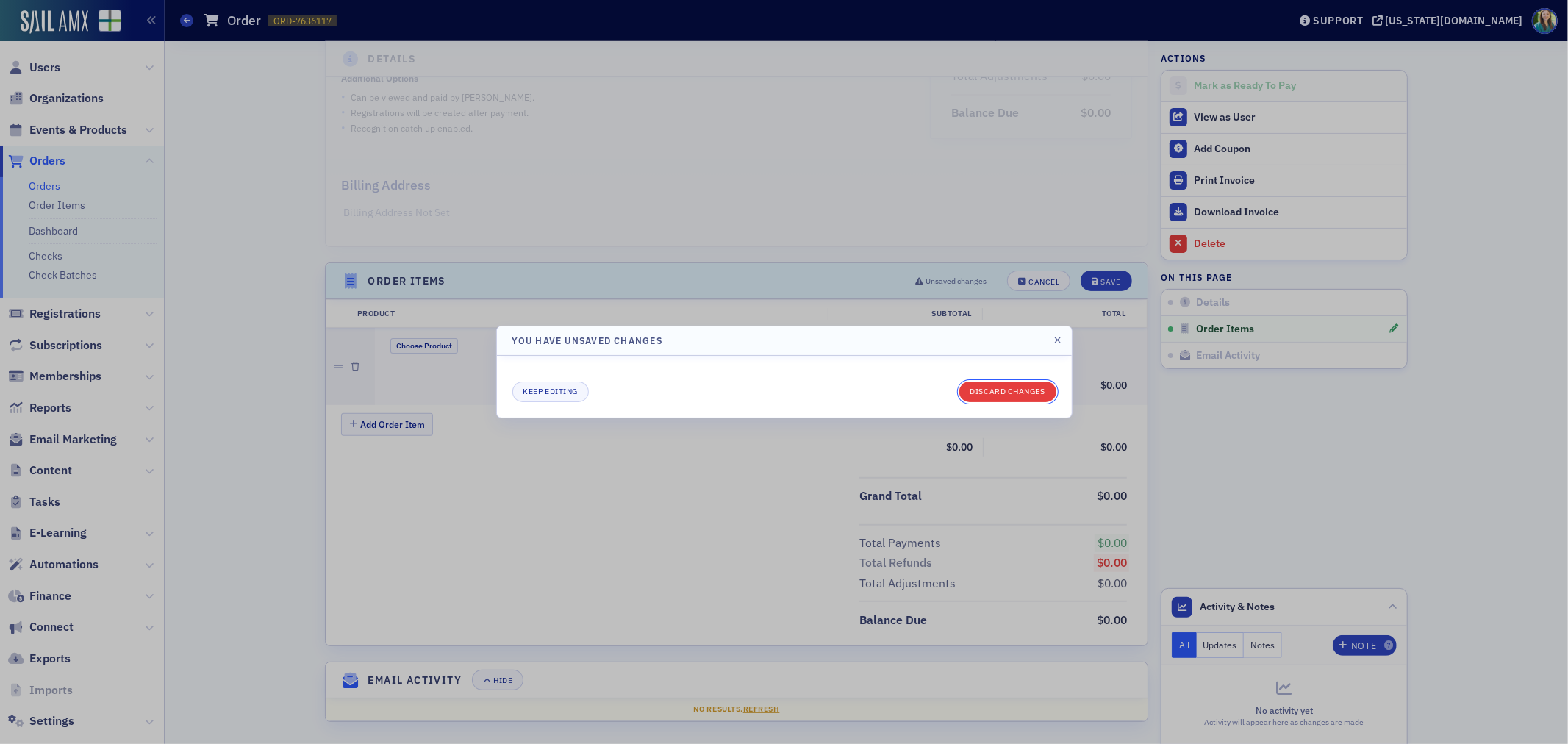
click at [1036, 391] on button "Discard changes" at bounding box center [1008, 392] width 97 height 21
